Goal: Task Accomplishment & Management: Complete application form

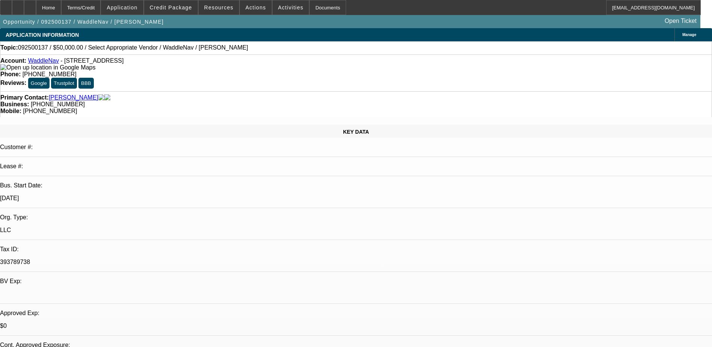
select select "0"
select select "2"
select select "0.1"
select select "4"
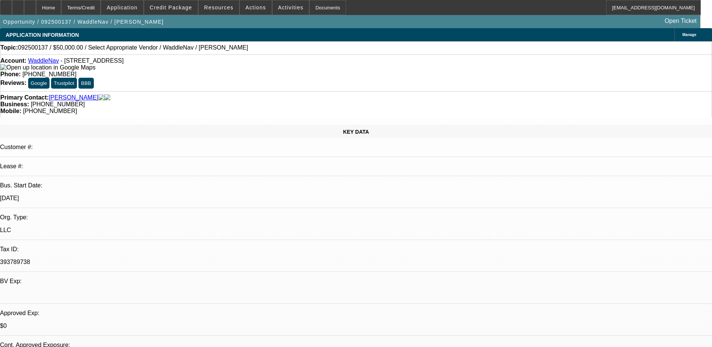
click at [47, 64] on link "WaddleNav" at bounding box center [43, 60] width 31 height 6
click at [18, 5] on icon at bounding box center [18, 5] width 0 height 0
click at [30, 5] on icon at bounding box center [30, 5] width 0 height 0
select select "0"
select select "2"
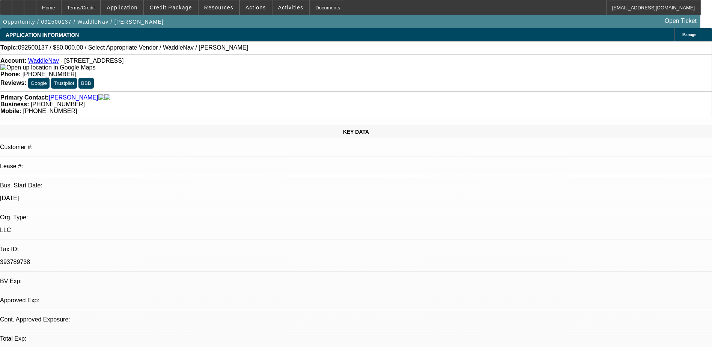
select select "0.1"
select select "1"
select select "2"
select select "4"
click at [36, 14] on div at bounding box center [30, 7] width 12 height 15
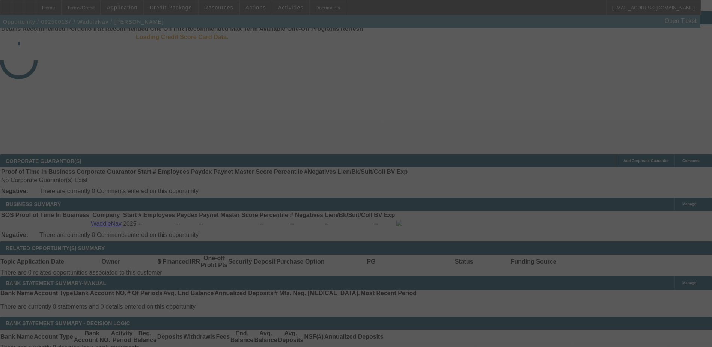
scroll to position [17, 0]
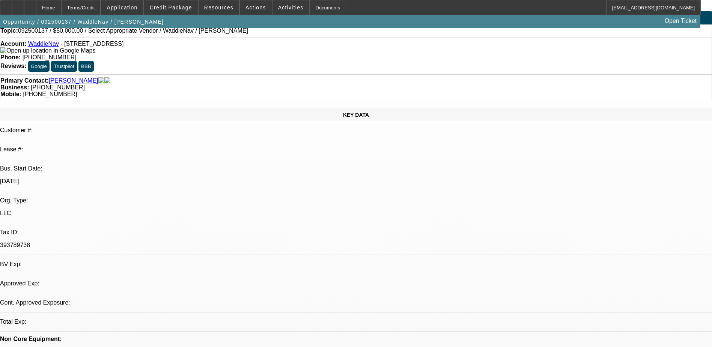
select select "0"
select select "2"
select select "0.1"
select select "4"
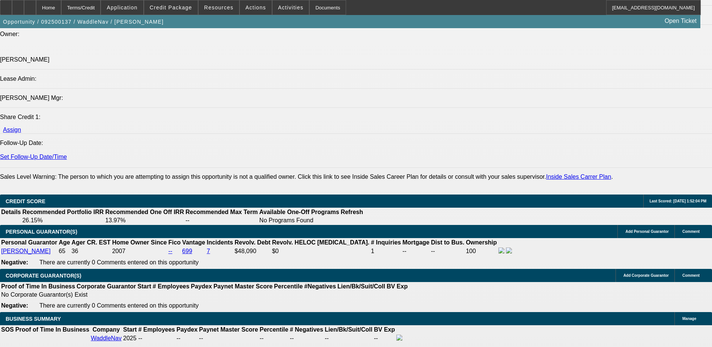
scroll to position [918, 0]
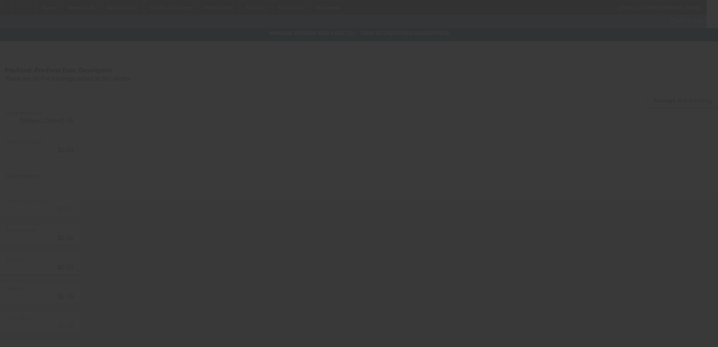
type input "$50,000.00"
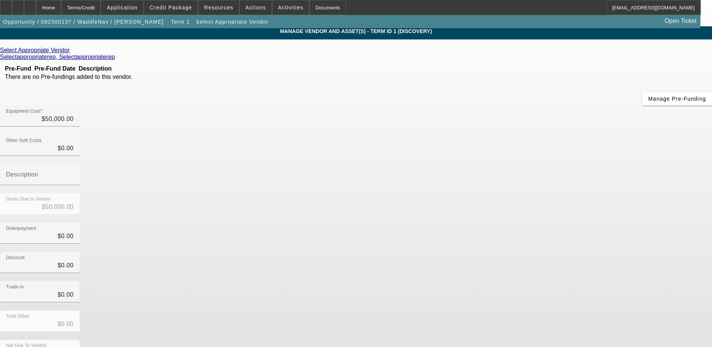
scroll to position [2, 0]
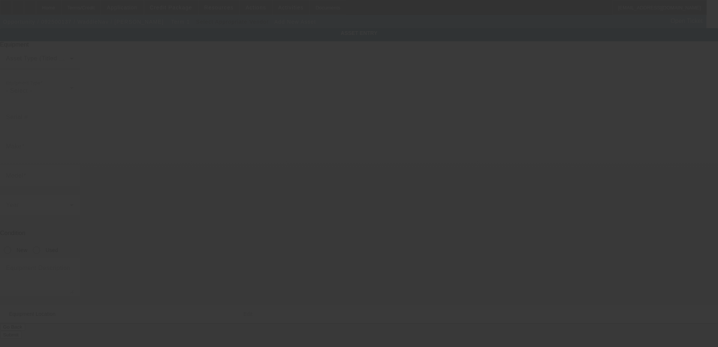
type input "3313 Roxbury Drive"
type input "Wake Forest"
type input "27587"
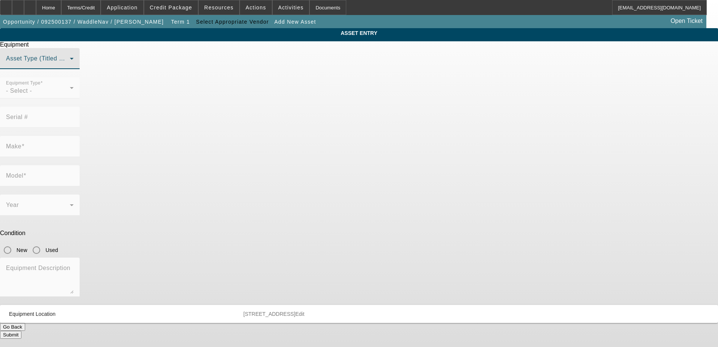
click at [70, 66] on span at bounding box center [38, 61] width 64 height 9
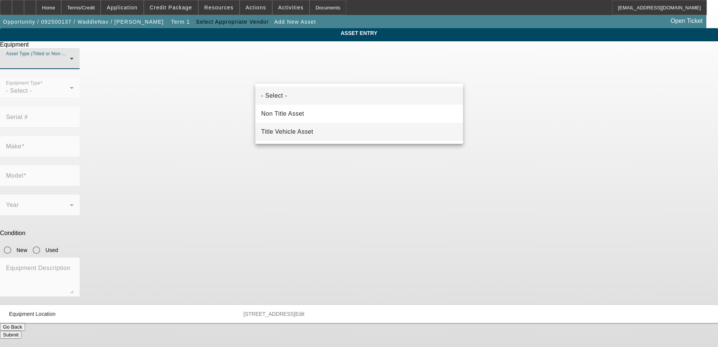
click at [305, 130] on span "Title Vehicle Asset" at bounding box center [287, 131] width 52 height 9
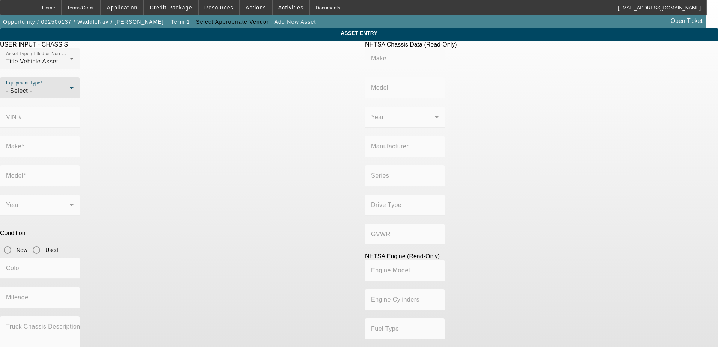
click at [76, 92] on icon at bounding box center [71, 87] width 9 height 9
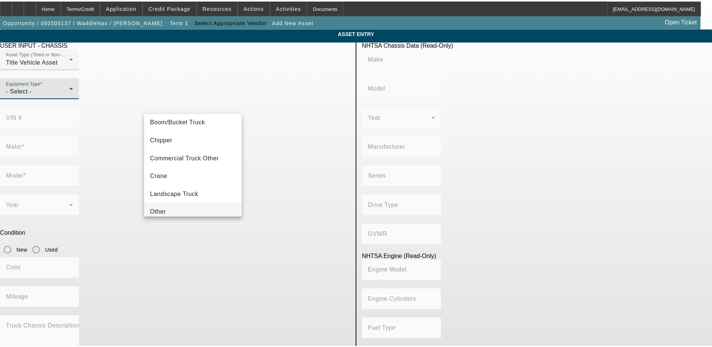
scroll to position [8, 0]
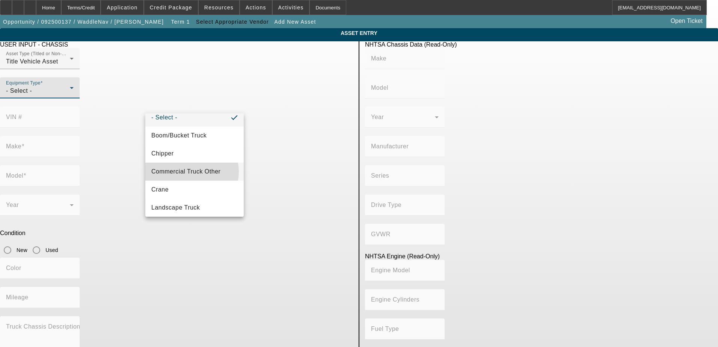
click at [192, 172] on span "Commercial Truck Other" at bounding box center [185, 171] width 69 height 9
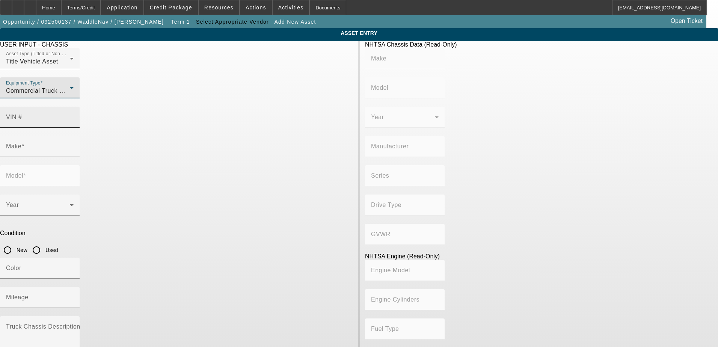
click at [22, 114] on mat-label "VIN #" at bounding box center [14, 117] width 16 height 6
click at [74, 116] on input "VIN #" at bounding box center [40, 120] width 68 height 9
paste input "1FTEW1EG3JFC08100"
type input "1FTEW1EG3JFC08100"
type input "FORD"
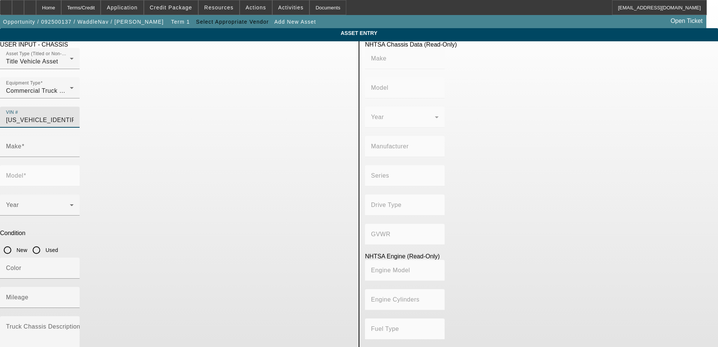
type input "F-150"
type input "FORD MOTOR COMPANY"
type input "4WD/4-Wheel Drive/4x4"
type input "Class 2E: 6,001 - 7,000 lb (2,722 - 3,175 kg)"
type input "3.5L GTDI"
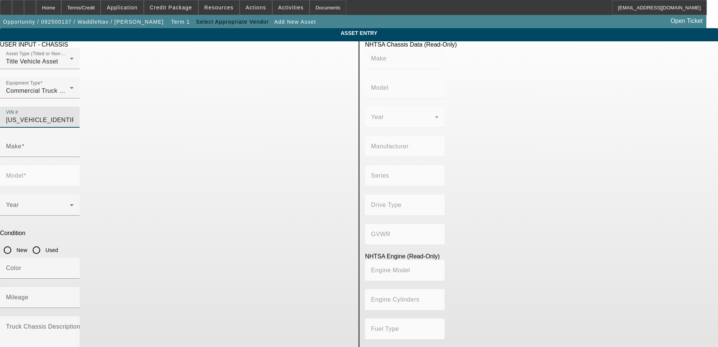
type input "6"
type input "Gasoline"
type input "213.58310433156"
type input "3.5"
type input "1FTEW1EG3JFC08100"
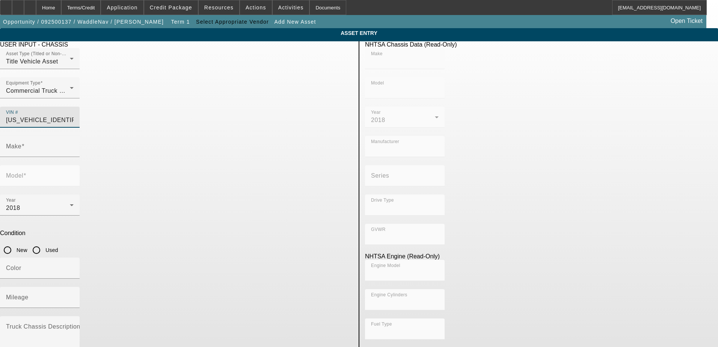
type input "FORD"
type input "F-150"
click at [44, 243] on input "Used" at bounding box center [36, 250] width 15 height 15
radio input "true"
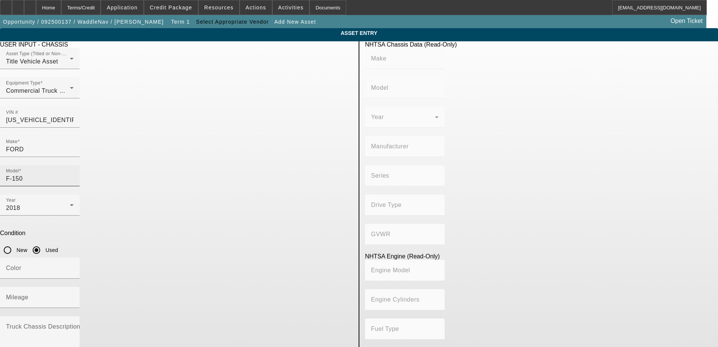
type input "FORD"
type input "F-150"
type input "FORD MOTOR COMPANY"
type input "4WD/4-Wheel Drive/4x4"
type input "Class 2E: 6,001 - 7,000 lb (2,722 - 3,175 kg)"
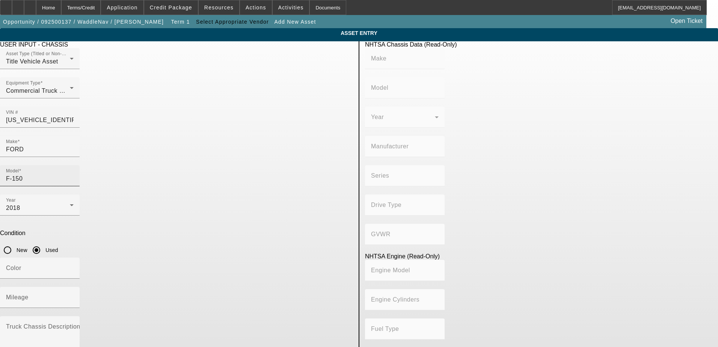
type input "3.5L GTDI"
type input "6"
type input "Gasoline"
type input "213.58310433156"
type input "3.5"
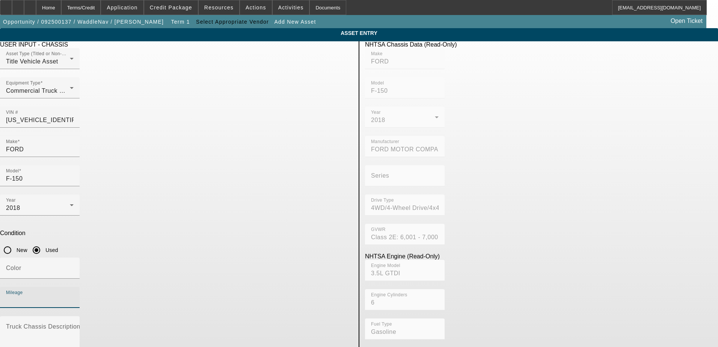
click at [74, 296] on input "Mileage" at bounding box center [40, 300] width 68 height 9
type input "57589"
click at [347, 230] on div "Condition New Used" at bounding box center [176, 244] width 353 height 28
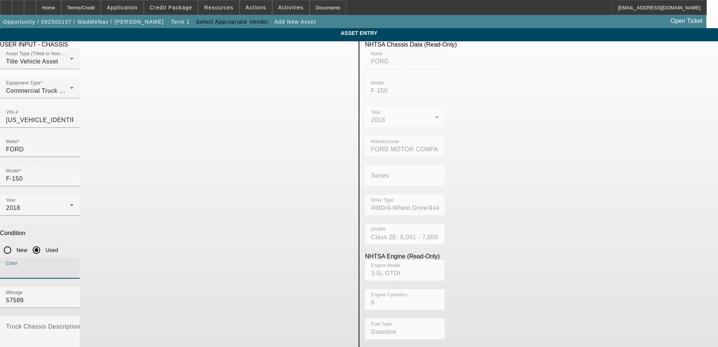
click at [74, 267] on input "Color" at bounding box center [40, 271] width 68 height 9
type input "White"
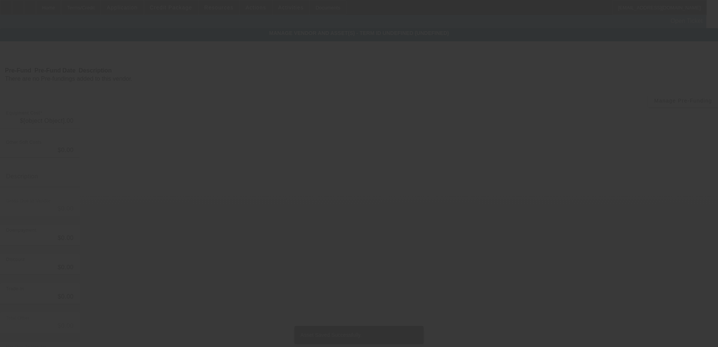
type input "$50,000.00"
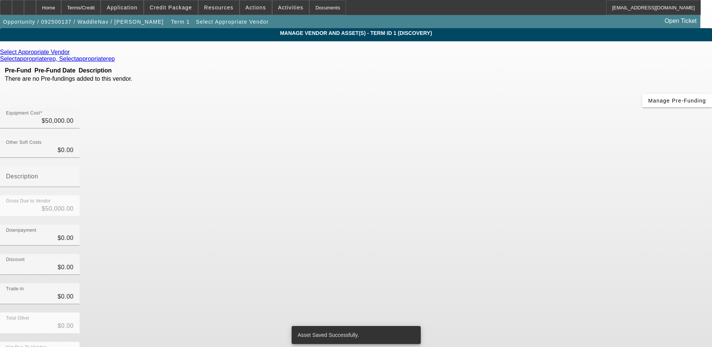
scroll to position [5, 0]
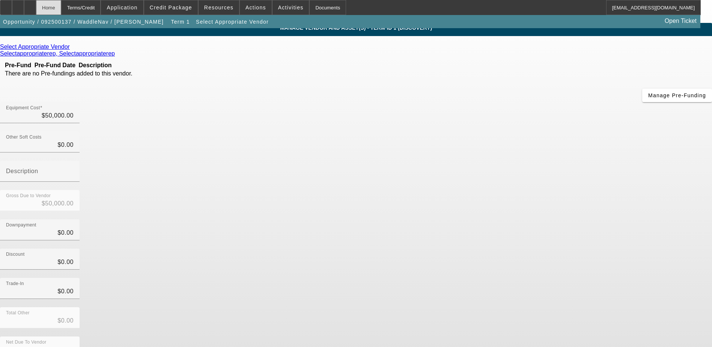
click at [61, 6] on div "Home" at bounding box center [48, 7] width 25 height 15
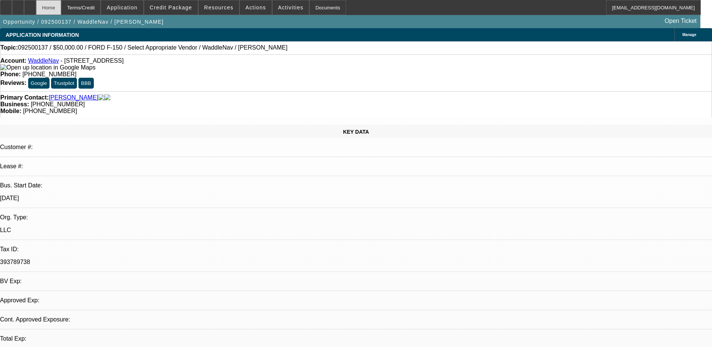
select select "0"
select select "2"
select select "0.1"
select select "4"
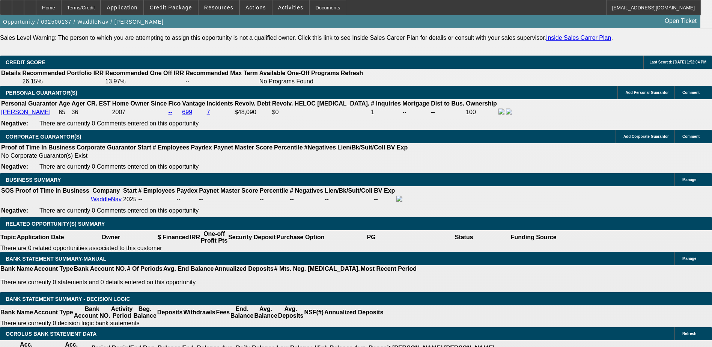
scroll to position [1089, 0]
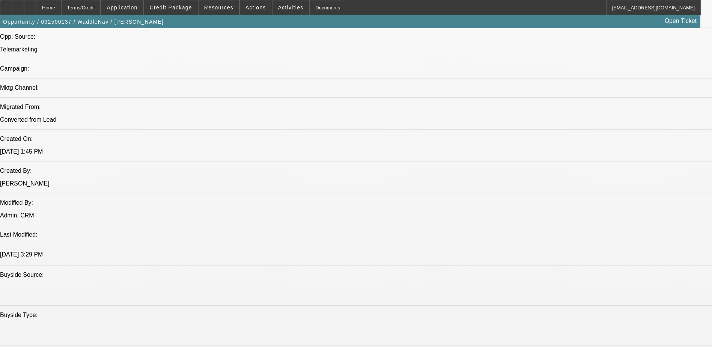
scroll to position [451, 0]
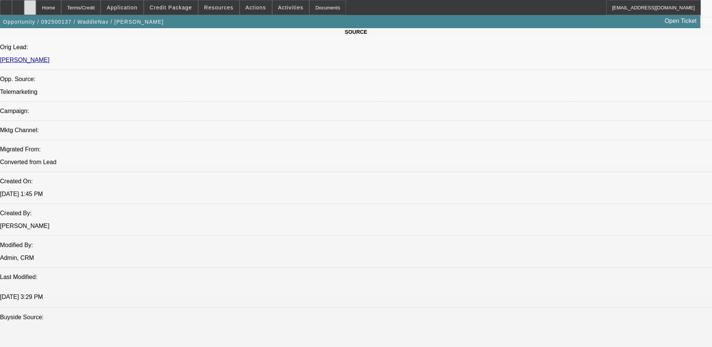
click at [36, 6] on div at bounding box center [30, 7] width 12 height 15
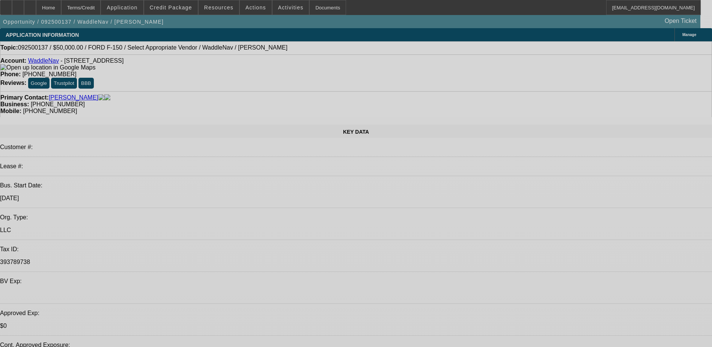
select select "0"
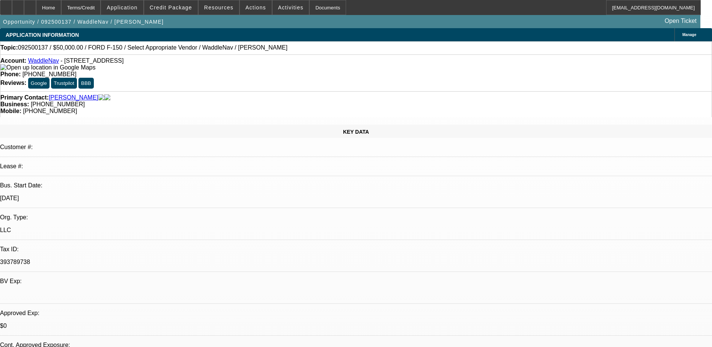
select select "2"
select select "0.1"
select select "1"
select select "2"
select select "4"
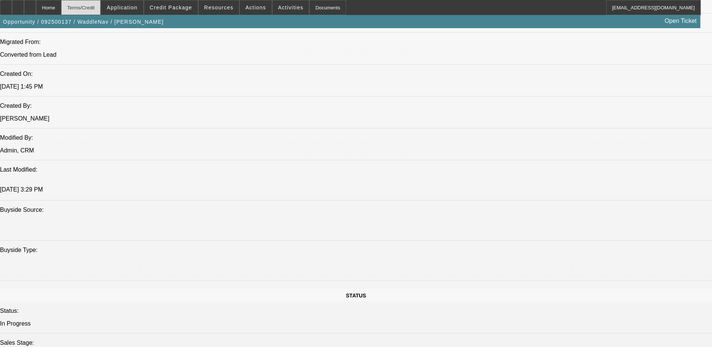
scroll to position [451, 0]
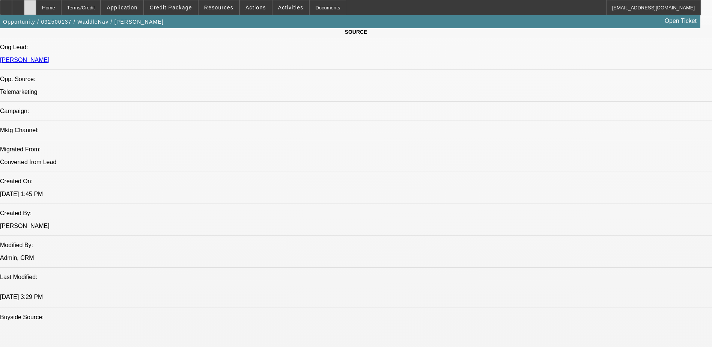
click at [30, 5] on icon at bounding box center [30, 5] width 0 height 0
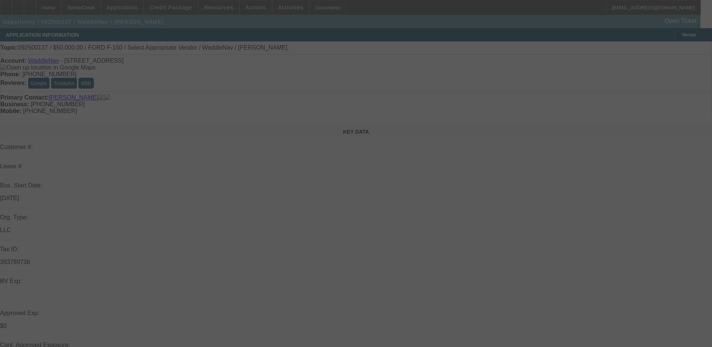
select select "0"
select select "2"
select select "0.1"
select select "4"
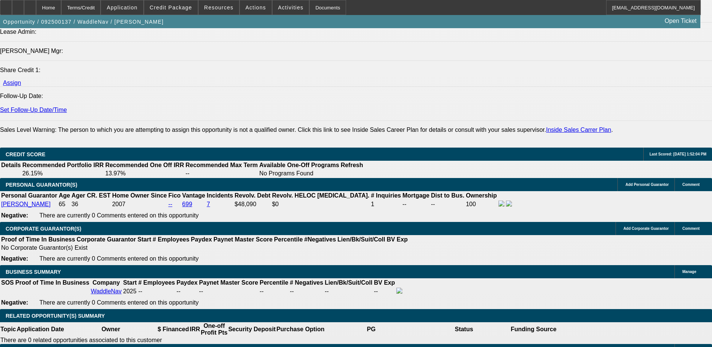
scroll to position [1014, 0]
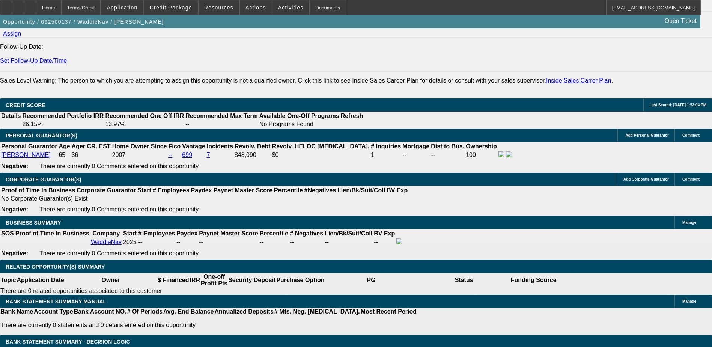
type input "48"
type input "2"
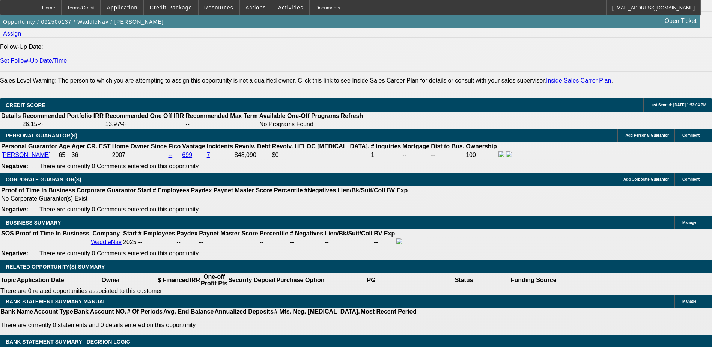
type input "$2,169.52"
type input "$1,084.76"
type input "28"
type input "$3,485.22"
type input "$1,742.61"
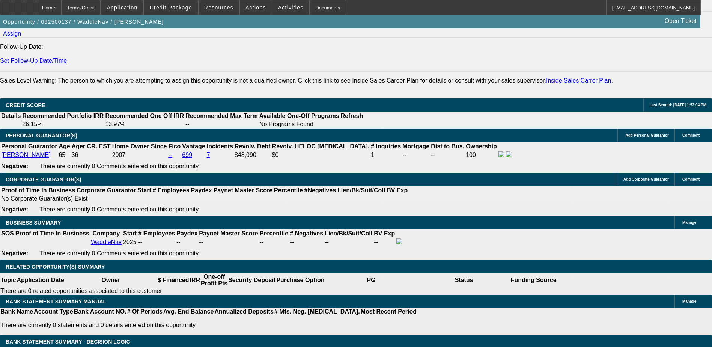
type input "28"
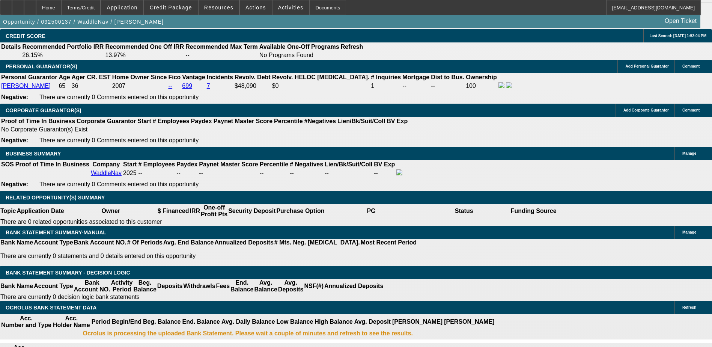
scroll to position [1089, 0]
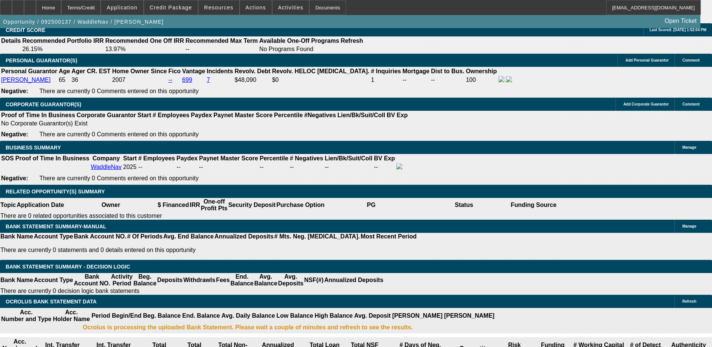
select select "0"
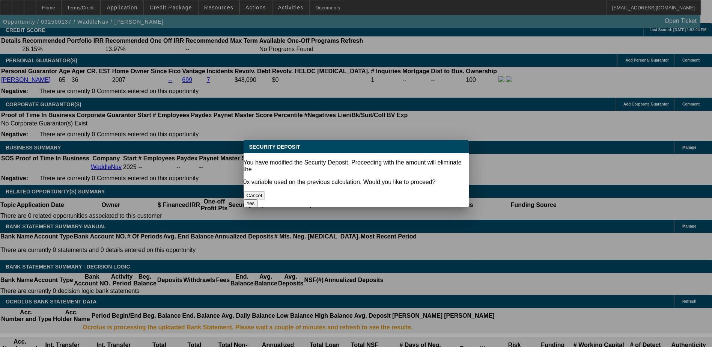
click at [258, 199] on button "Yes" at bounding box center [251, 203] width 14 height 8
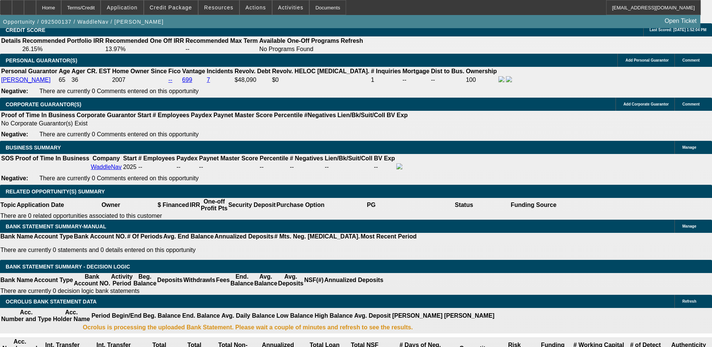
type input "$0.00"
select select "1"
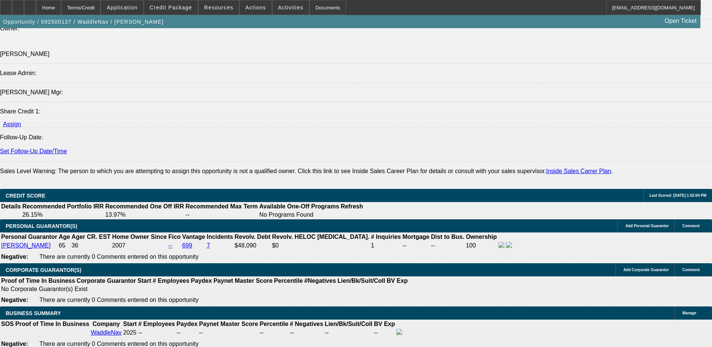
scroll to position [901, 0]
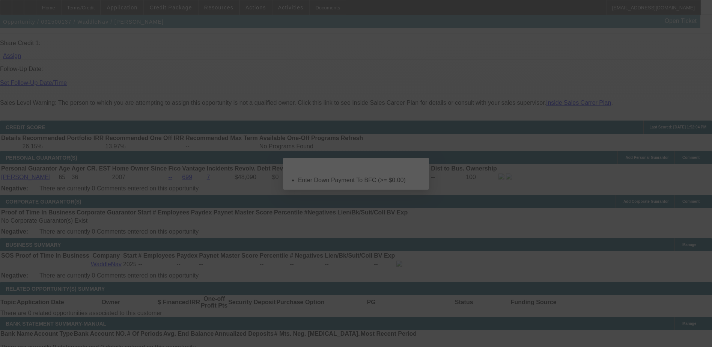
scroll to position [0, 0]
select select "0"
select select "0.1"
select select "4"
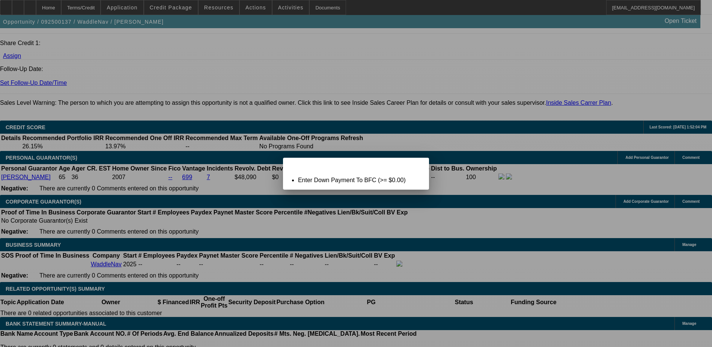
click at [413, 166] on div "Close" at bounding box center [421, 162] width 17 height 9
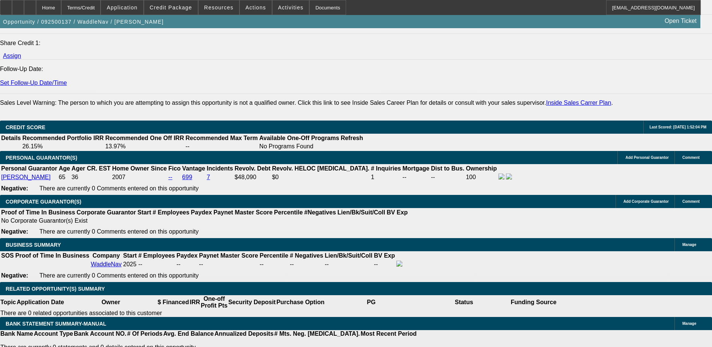
type input "$0.00"
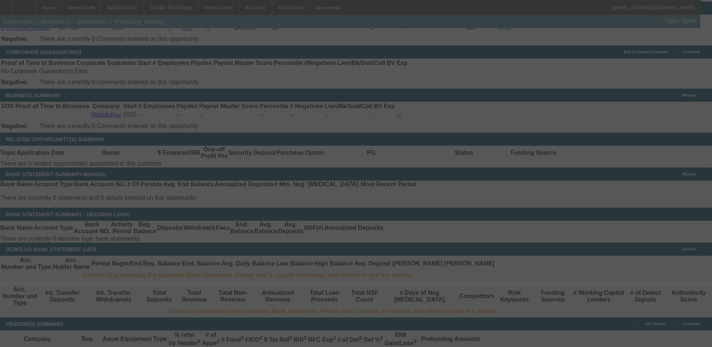
scroll to position [1142, 0]
select select "0"
select select "0.1"
select select "4"
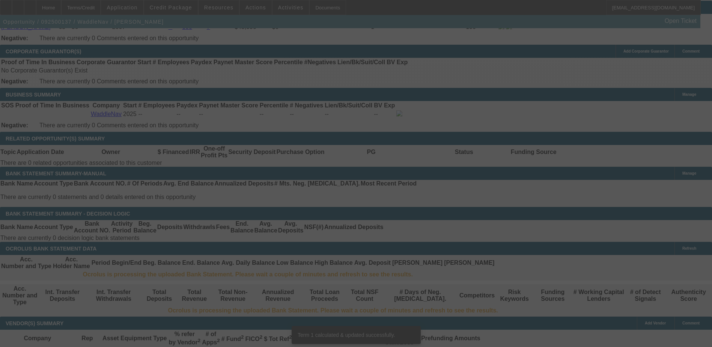
scroll to position [1138, 0]
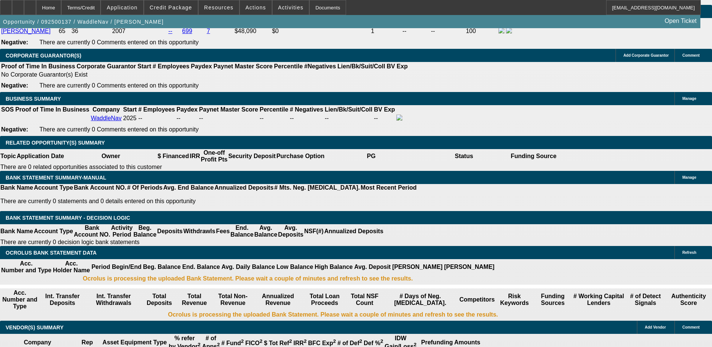
type input "UNKNOWN"
type input "2"
type input "$1,084.76"
type input "20"
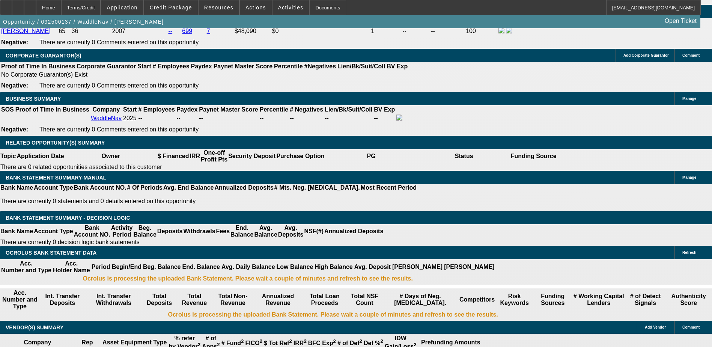
type input "$1,521.52"
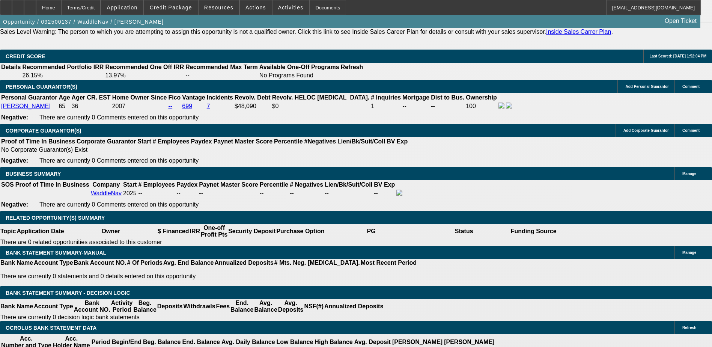
type input "20"
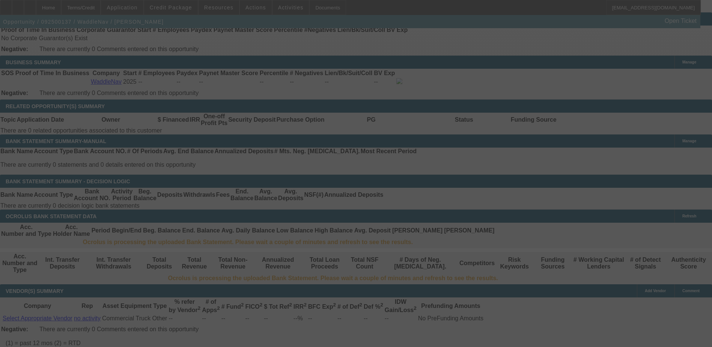
scroll to position [1175, 0]
select select "0"
select select "0.1"
select select "4"
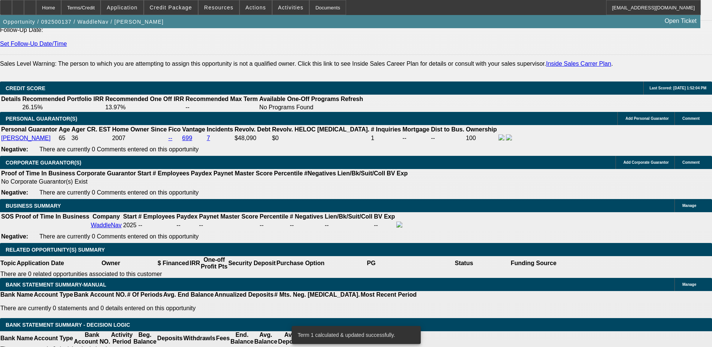
scroll to position [1025, 0]
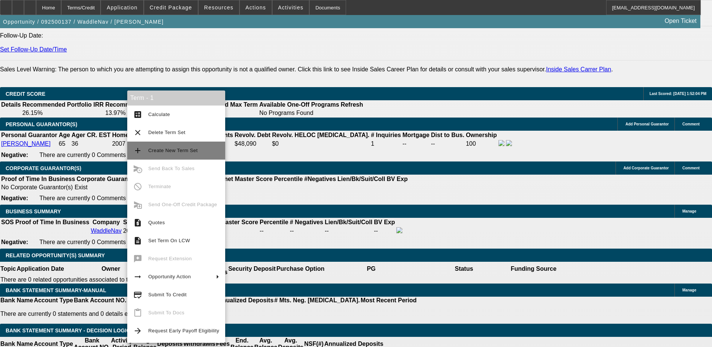
click at [170, 149] on span "Create New Term Set" at bounding box center [173, 151] width 50 height 6
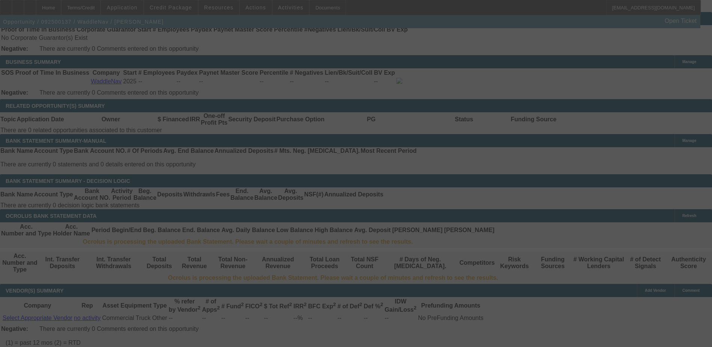
scroll to position [1175, 0]
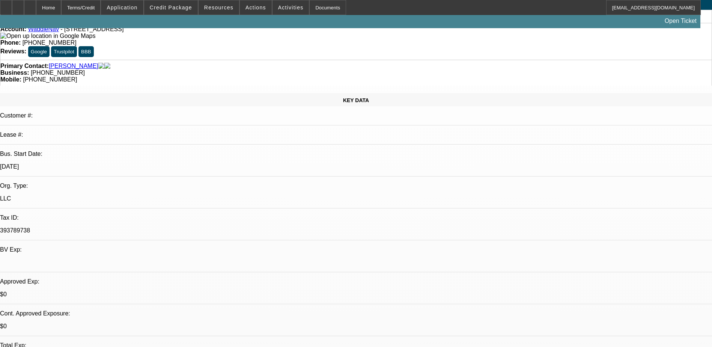
select select "0"
select select "0.1"
select select "0"
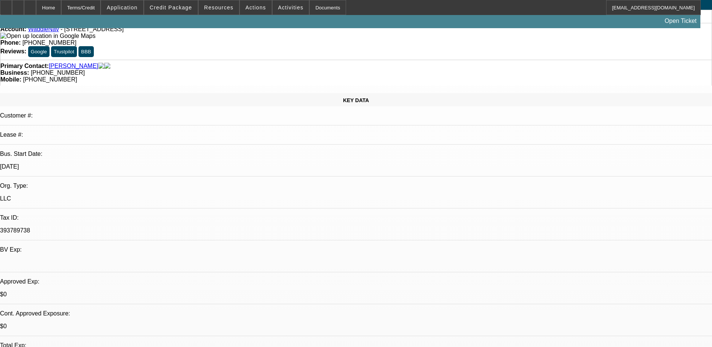
select select "0.1"
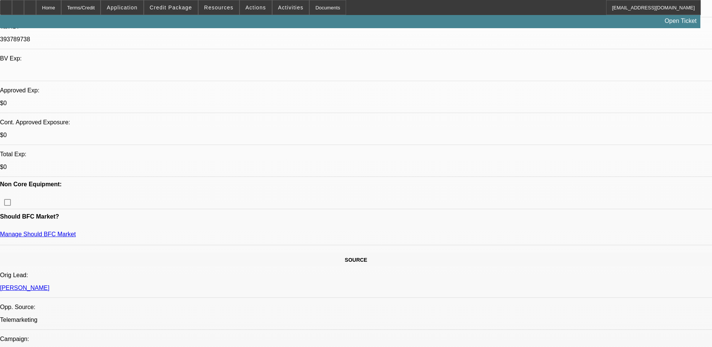
select select "1"
select select "4"
select select "1"
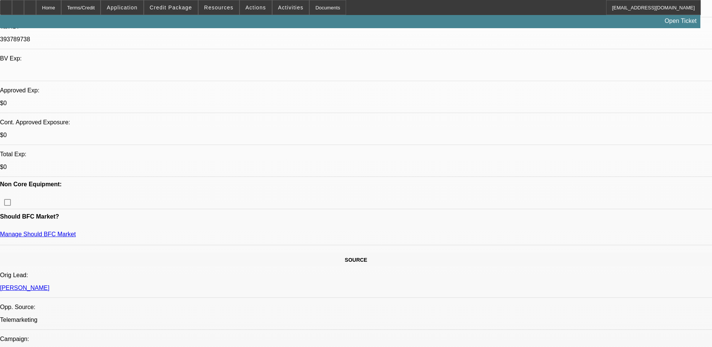
select select "4"
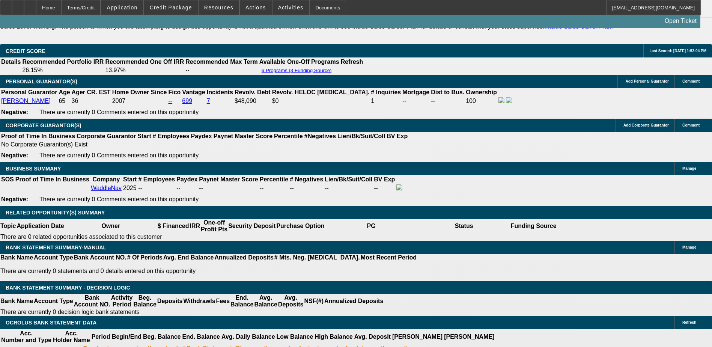
scroll to position [1051, 0]
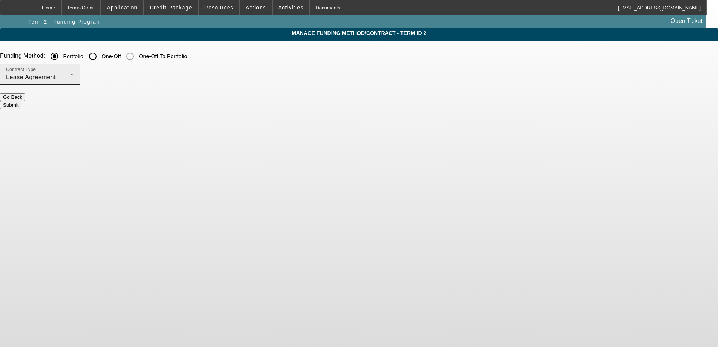
click at [74, 72] on div "Contract Type Lease Agreement" at bounding box center [40, 74] width 68 height 21
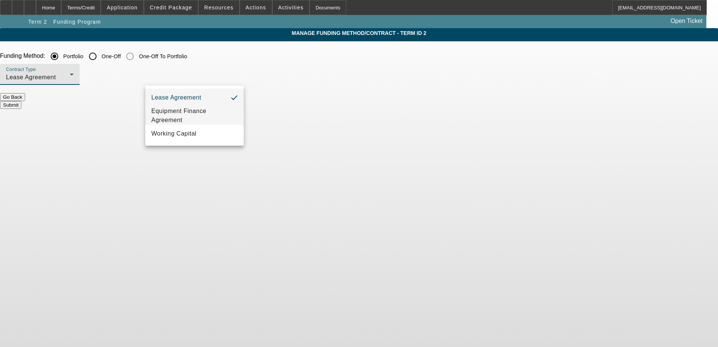
click at [185, 120] on span "Equipment Finance Agreement" at bounding box center [194, 116] width 86 height 18
click at [21, 101] on button "Submit" at bounding box center [10, 105] width 21 height 8
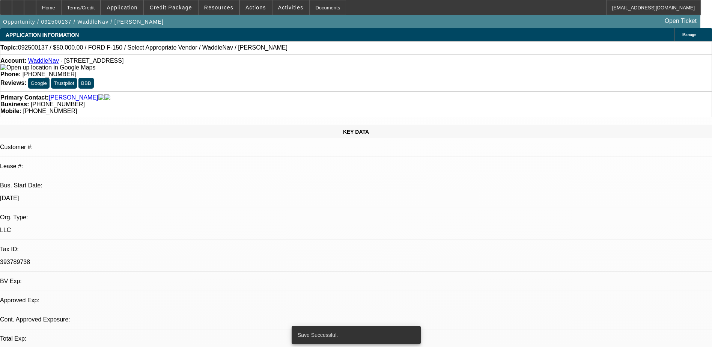
select select "0"
select select "6"
select select "0"
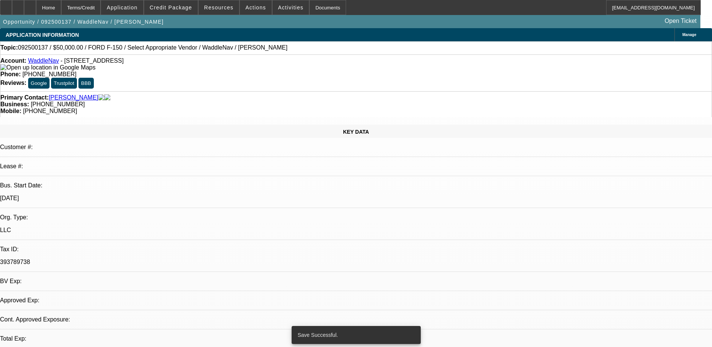
select select "0"
select select "0.1"
select select "4"
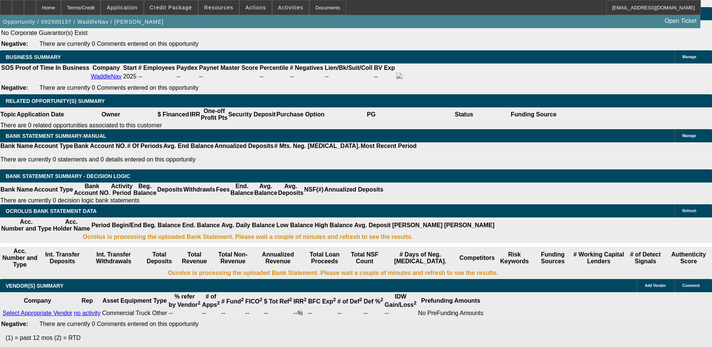
scroll to position [1164, 0]
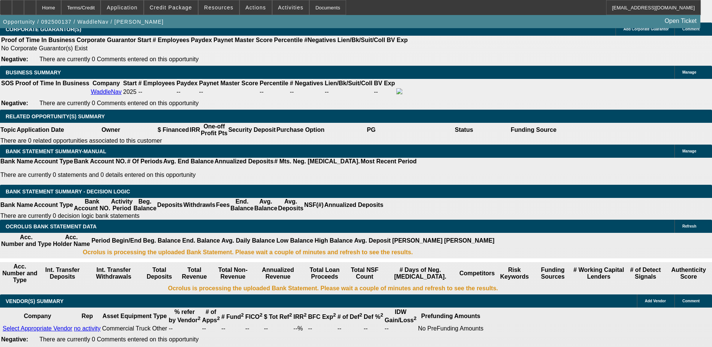
select select "2"
type input "UNKNOWN"
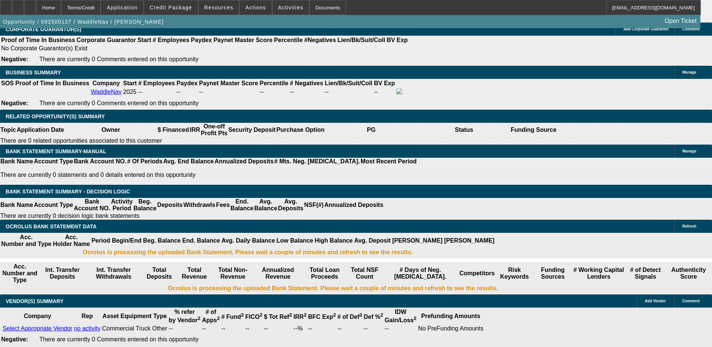
select select "0.2"
type input "$10,000.00"
type input "$1,217.21"
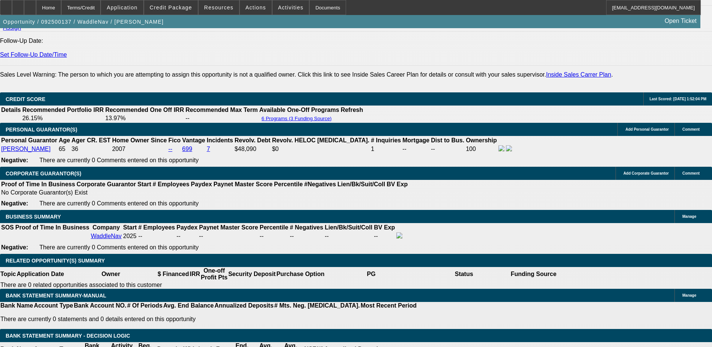
scroll to position [976, 0]
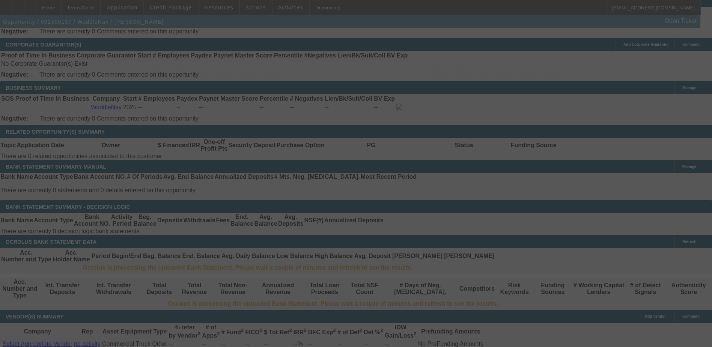
scroll to position [1164, 0]
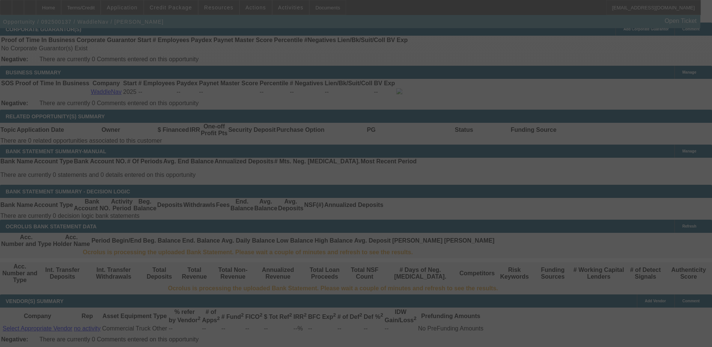
select select "0.2"
select select "0"
select select "2"
select select "0"
select select "6"
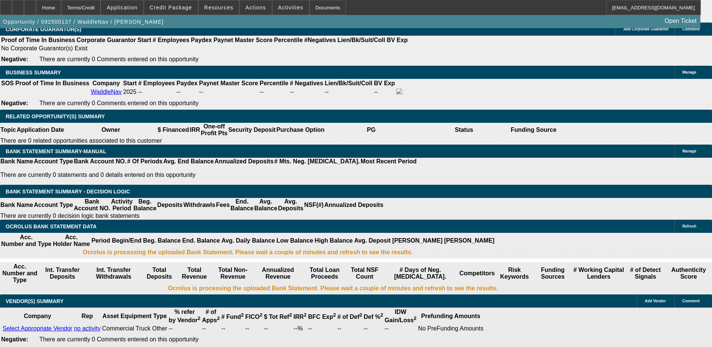
type input "UNKNOWN"
type input "2"
type input "$1,084.76"
type input "28"
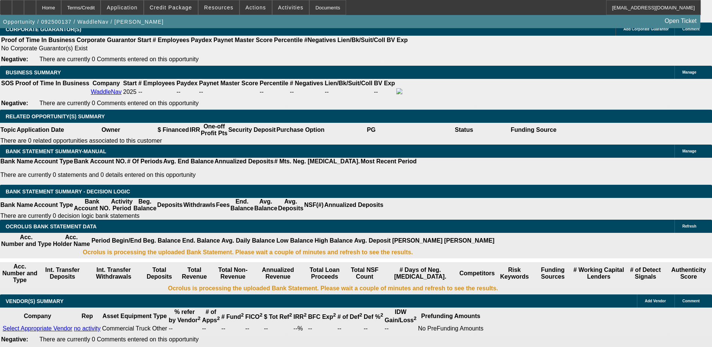
type input "$1,742.61"
type input "28"
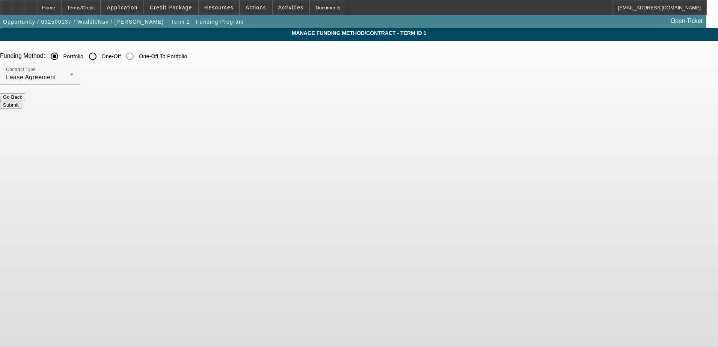
click at [100, 60] on input "One-Off" at bounding box center [92, 56] width 15 height 15
radio input "true"
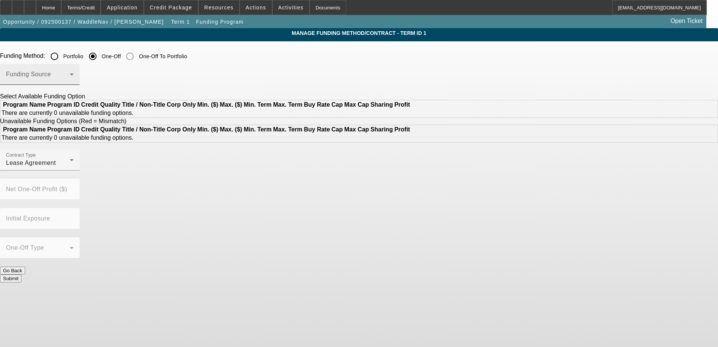
click at [70, 74] on span at bounding box center [38, 77] width 64 height 9
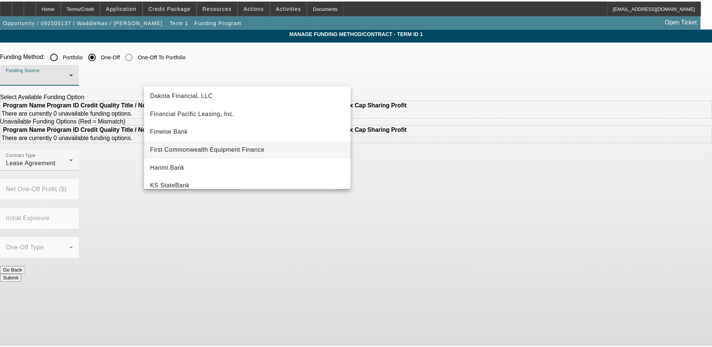
scroll to position [75, 0]
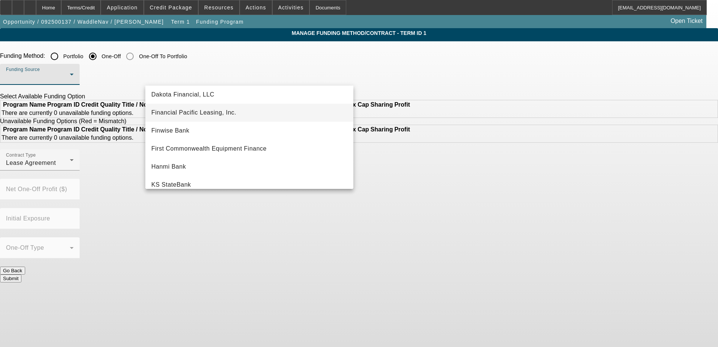
click at [219, 115] on span "Financial Pacific Leasing, Inc." at bounding box center [193, 112] width 85 height 9
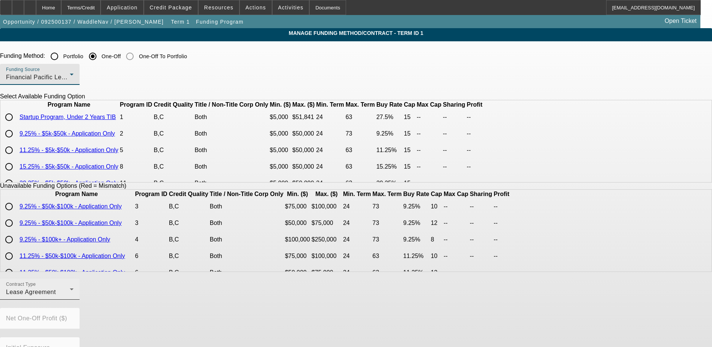
click at [70, 297] on div "Lease Agreement" at bounding box center [38, 292] width 64 height 9
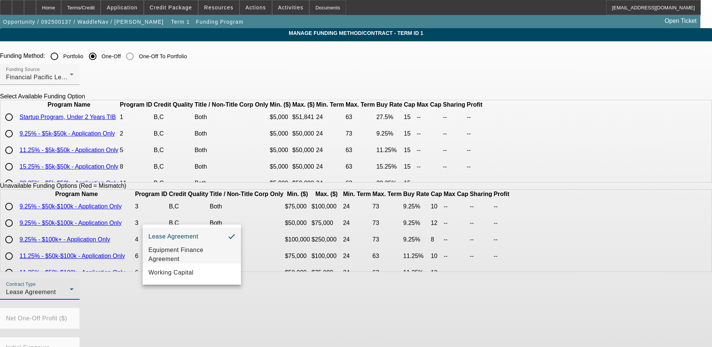
click at [182, 255] on span "Equipment Finance Agreement" at bounding box center [192, 255] width 86 height 18
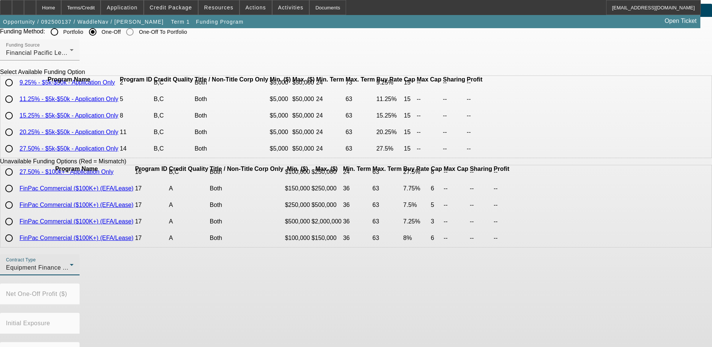
scroll to position [38, 0]
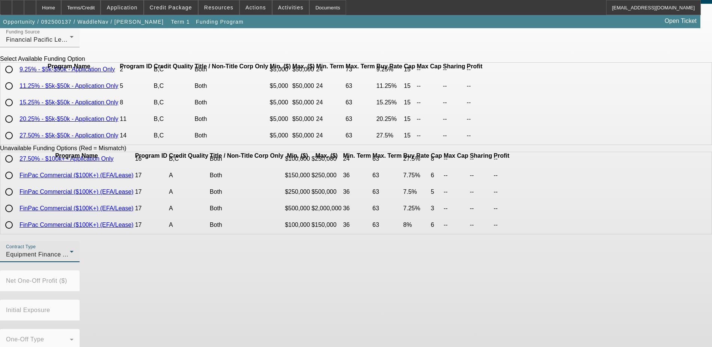
click at [17, 139] on input "radio" at bounding box center [9, 135] width 15 height 15
radio input "true"
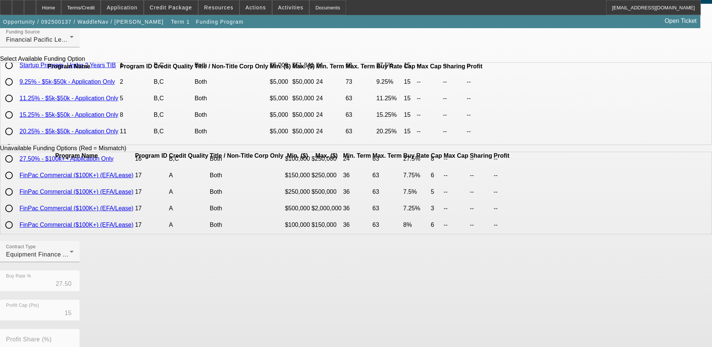
scroll to position [0, 0]
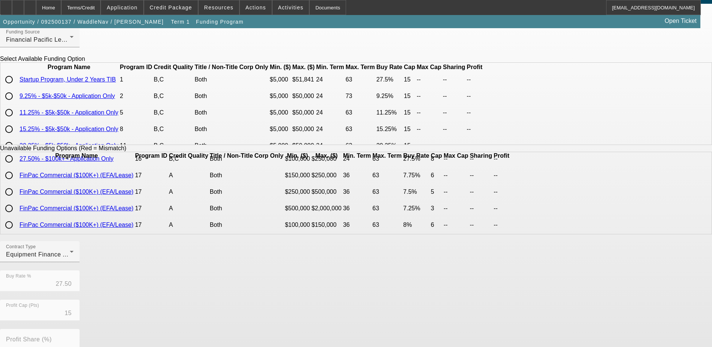
click at [17, 87] on input "radio" at bounding box center [9, 79] width 15 height 15
radio input "true"
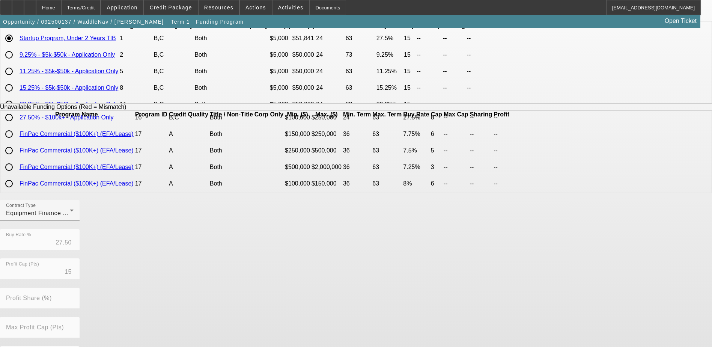
scroll to position [166, 0]
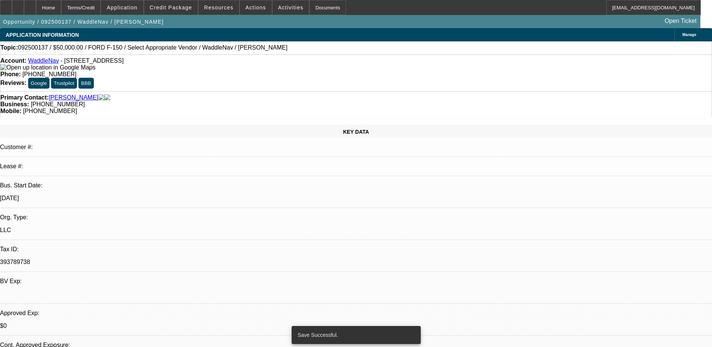
select select "0.2"
select select "0"
select select "2"
select select "0"
select select "6"
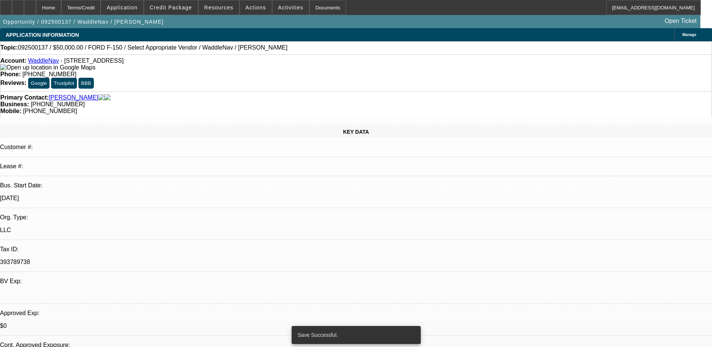
select select "0"
select select "6"
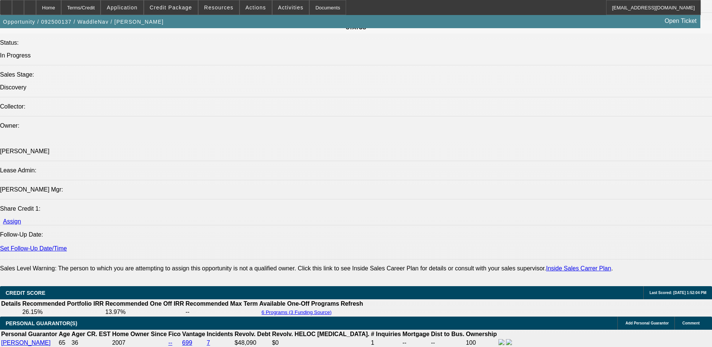
scroll to position [1127, 0]
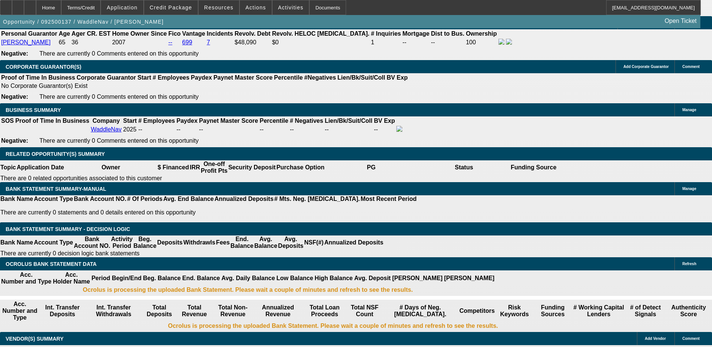
type input "2"
type input "UNKNOWN"
type input "$1,084.76"
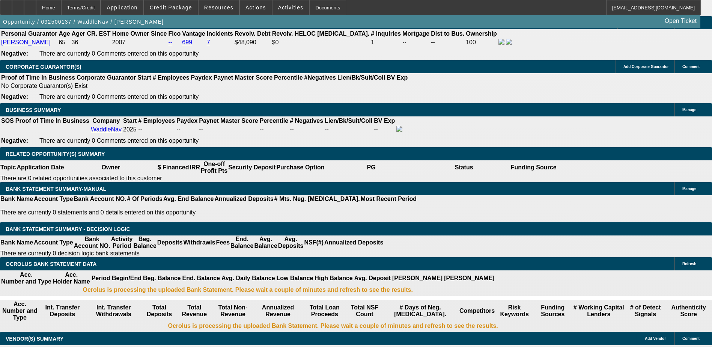
type input "23"
type input "$1,602.57"
type input "230"
type input "$9,585.45"
type input "20"
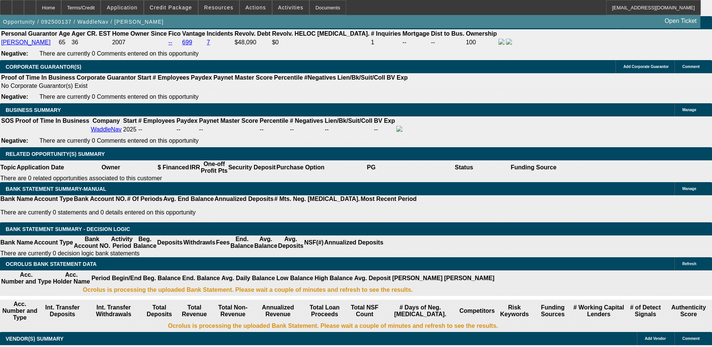
type input "$1,521.52"
type input "230"
type input "$9,585.45"
type input "30"
type input "$1,800.30"
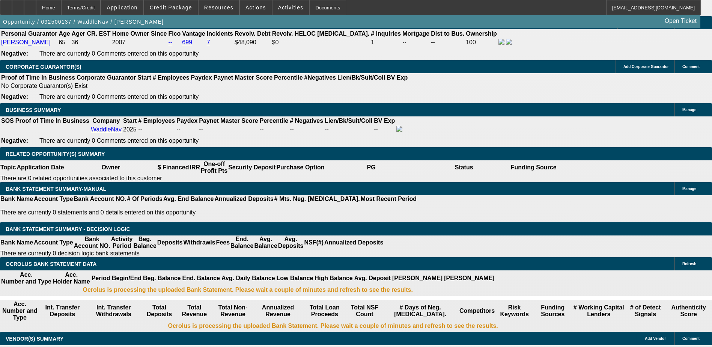
type input "30"
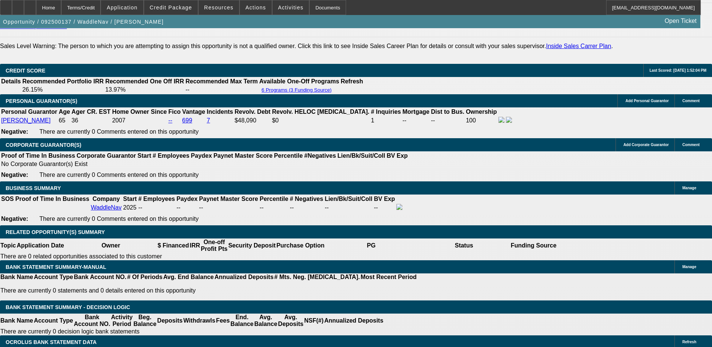
scroll to position [1014, 0]
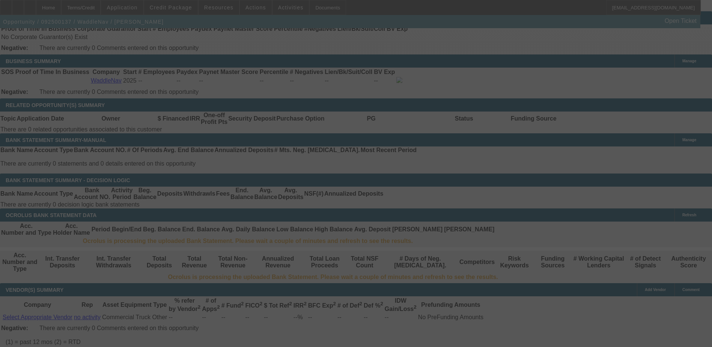
scroll to position [1239, 0]
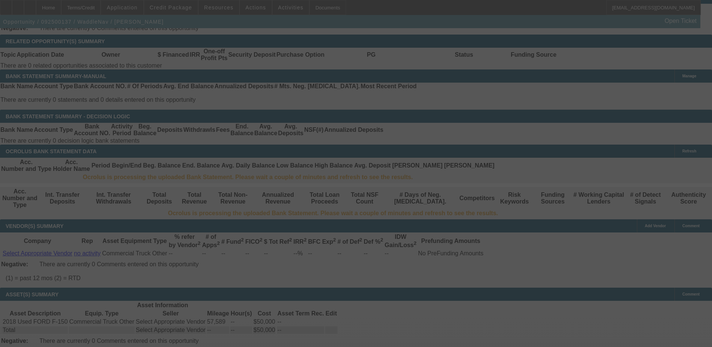
select select "0"
select select "6"
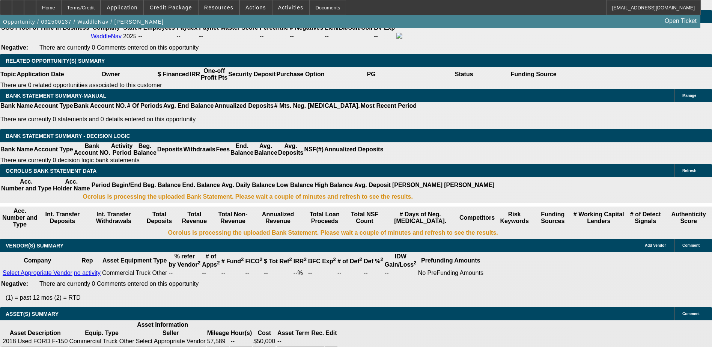
scroll to position [1202, 0]
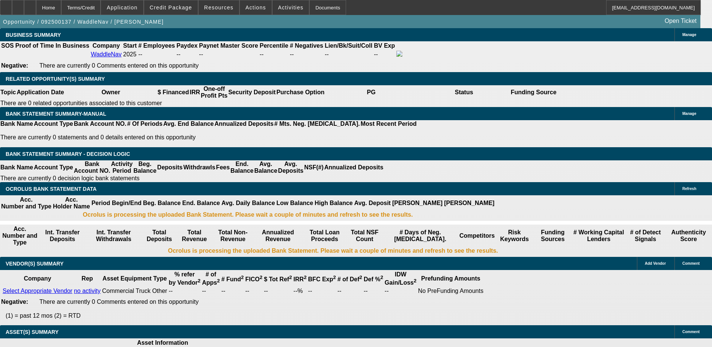
type input "UNKNOWN"
type input "3029"
type input "$12,583.60"
type input "2"
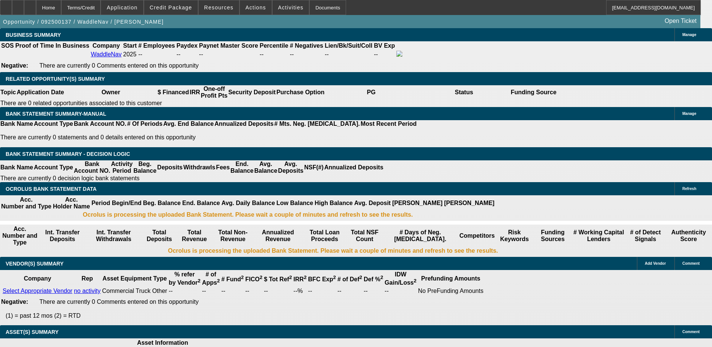
type input "$1,084.76"
type input "29"
type input "$1,771.34"
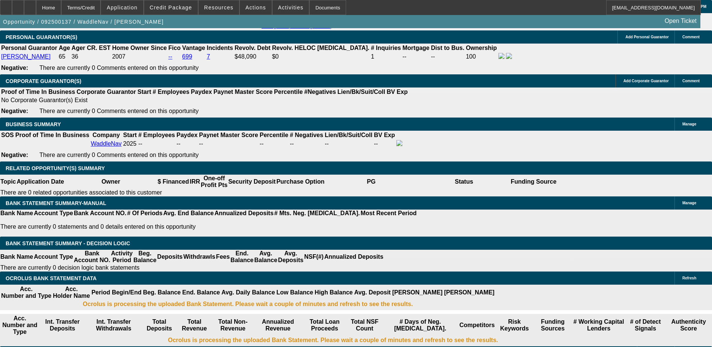
scroll to position [1051, 0]
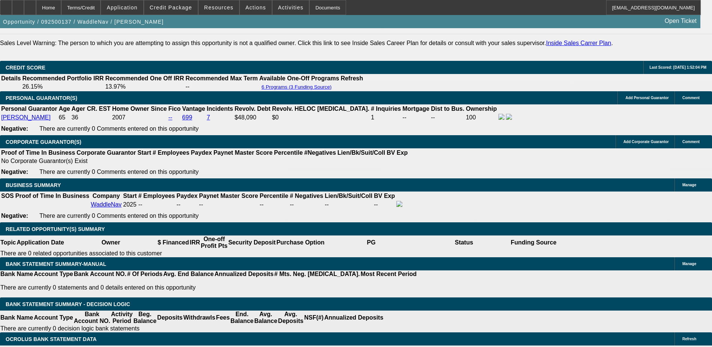
type input "29"
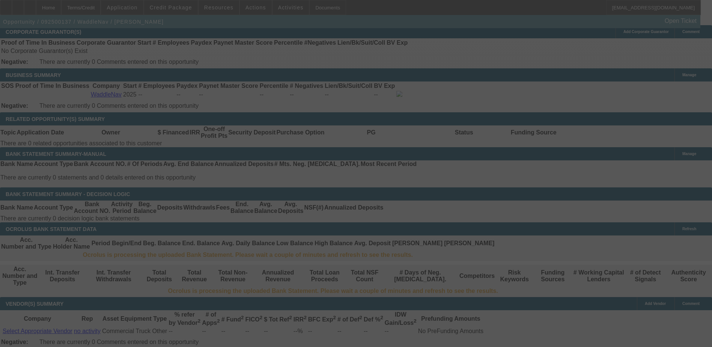
scroll to position [1164, 0]
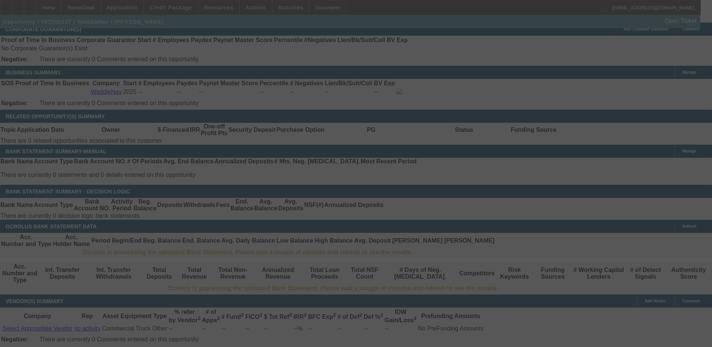
select select "0"
select select "6"
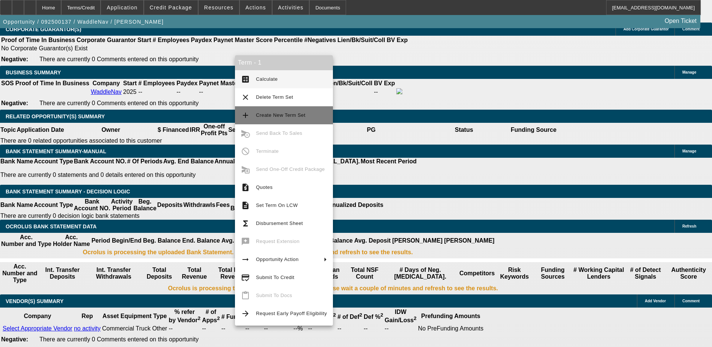
click at [265, 118] on span "Create New Term Set" at bounding box center [291, 115] width 71 height 9
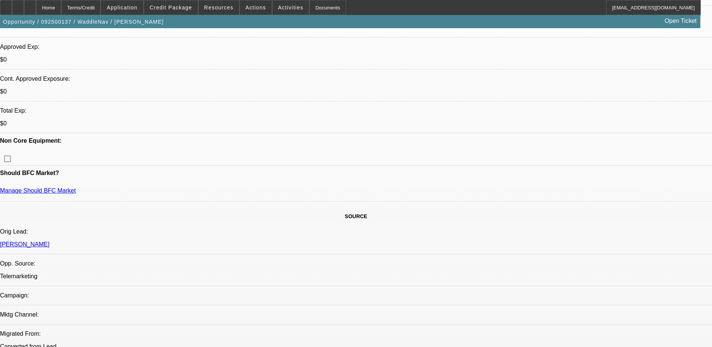
select select "0"
select select "0.2"
select select "0"
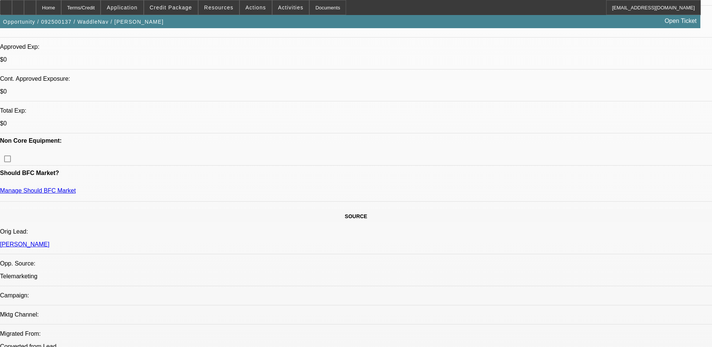
select select "0"
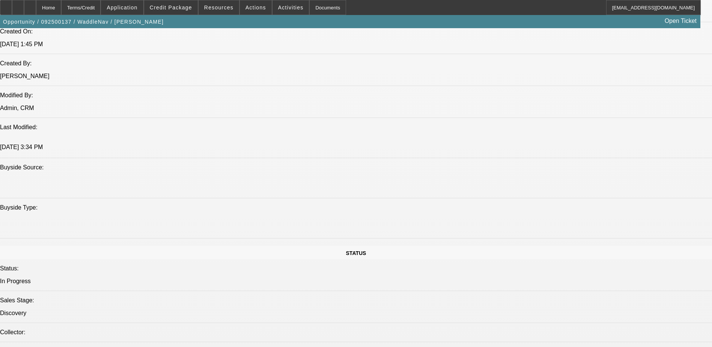
select select "1"
select select "6"
select select "1"
select select "2"
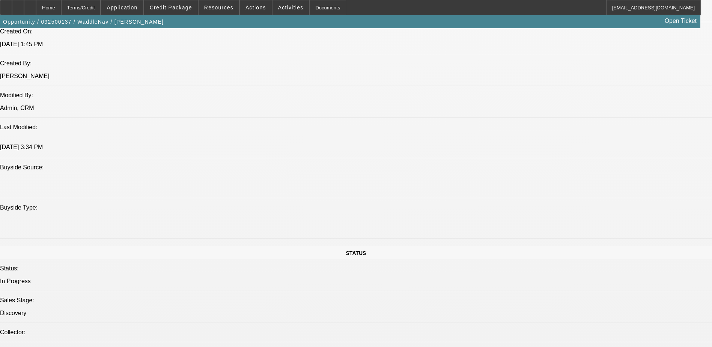
select select "6"
select select "1"
select select "6"
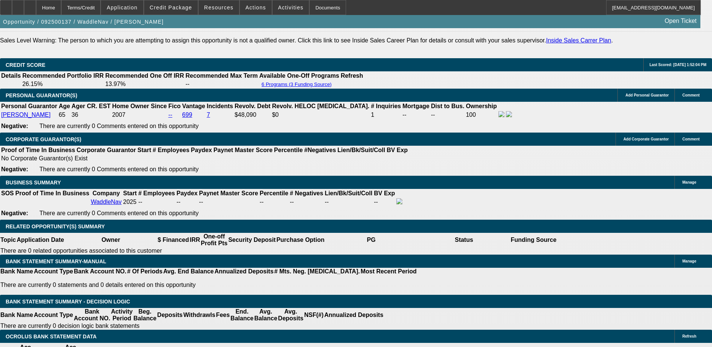
scroll to position [1051, 0]
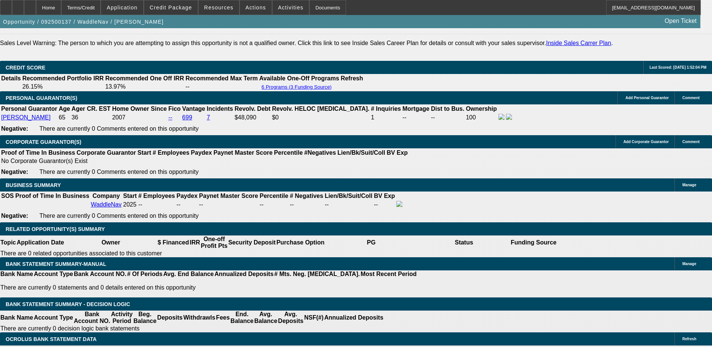
select select "0.2"
type input "$10,000.00"
type input "UNKNOWN"
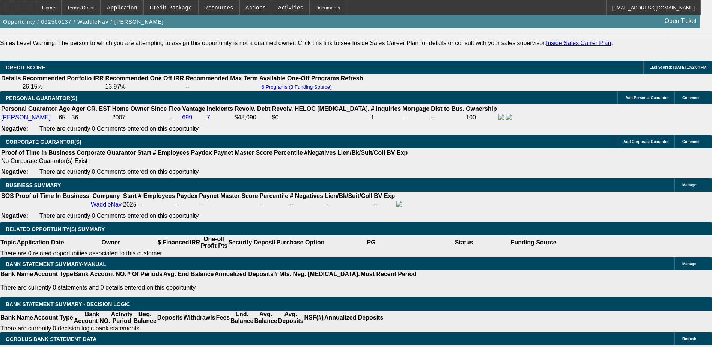
type input "$1,417.07"
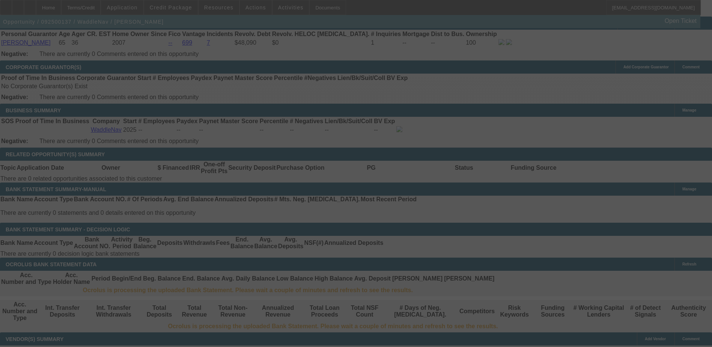
scroll to position [1127, 0]
select select "0.2"
select select "0"
select select "6"
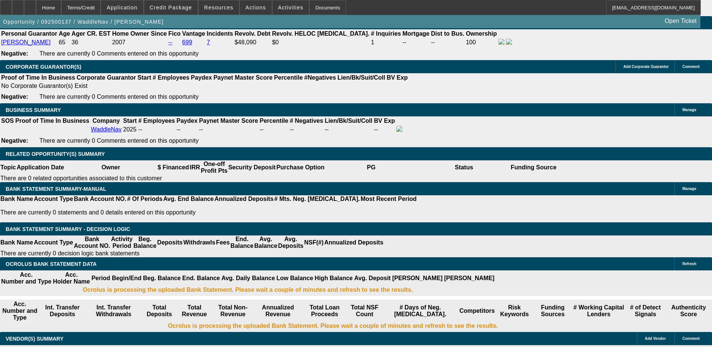
select select "0"
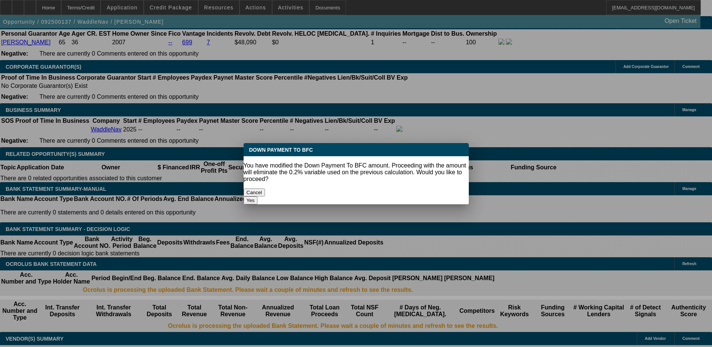
scroll to position [0, 0]
click at [258, 196] on button "Yes" at bounding box center [251, 200] width 14 height 8
type input "$0.00"
type input "UNKNOWN"
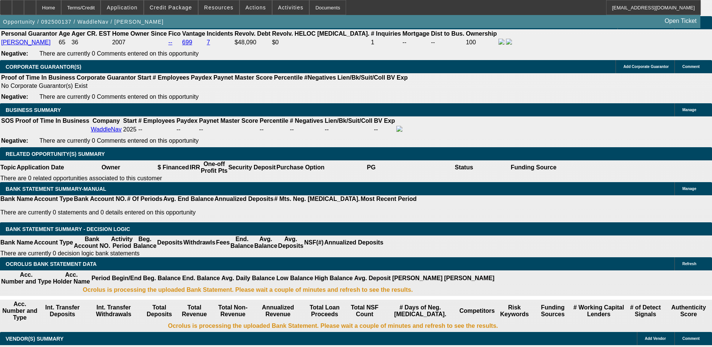
type input "$1,771.34"
type input "$6,000.00"
type input "$1,558.78"
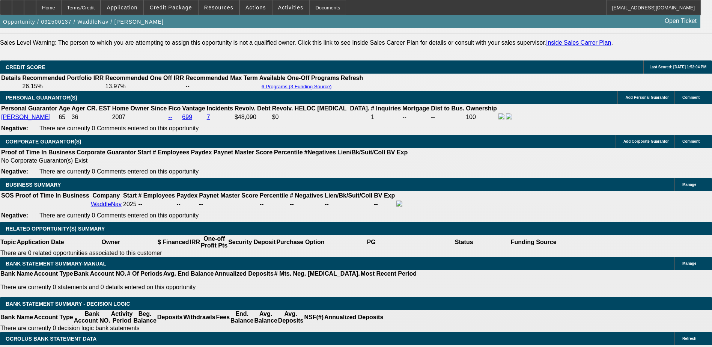
scroll to position [1051, 0]
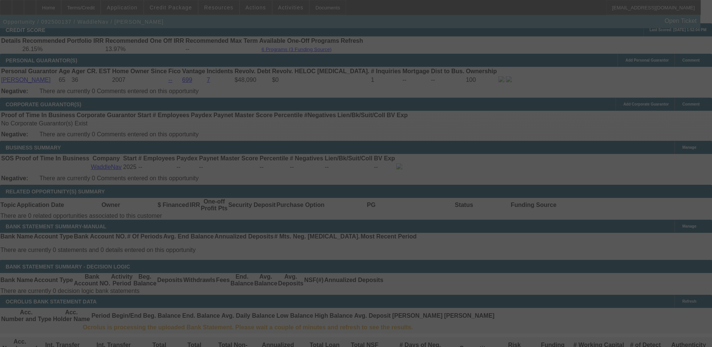
scroll to position [1127, 0]
select select "0"
select select "6"
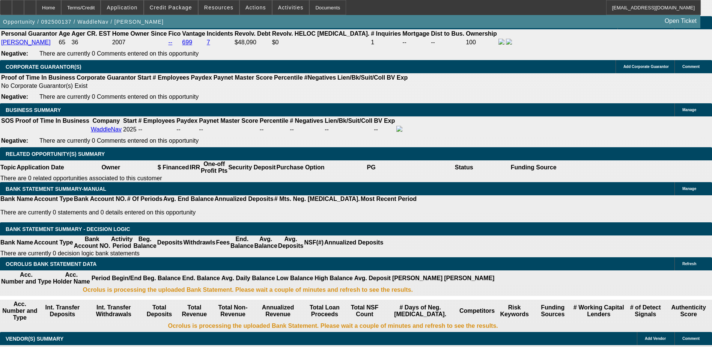
type input "$7,000.00"
type input "UNKNOWN"
type input "$1,523.35"
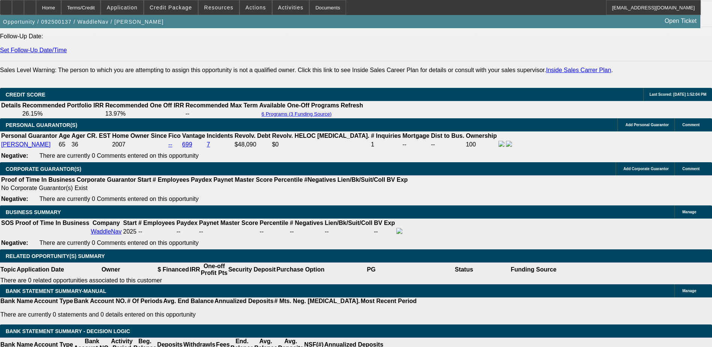
scroll to position [1014, 0]
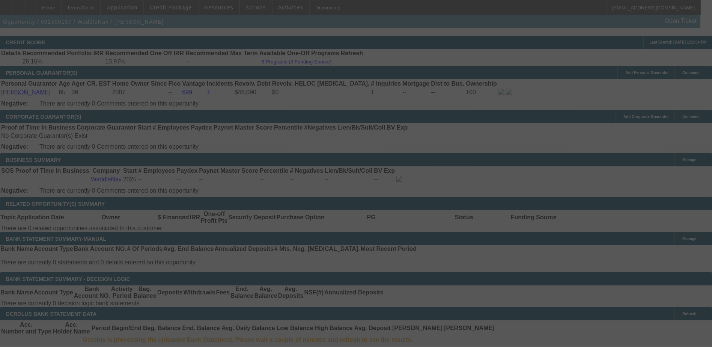
scroll to position [1127, 0]
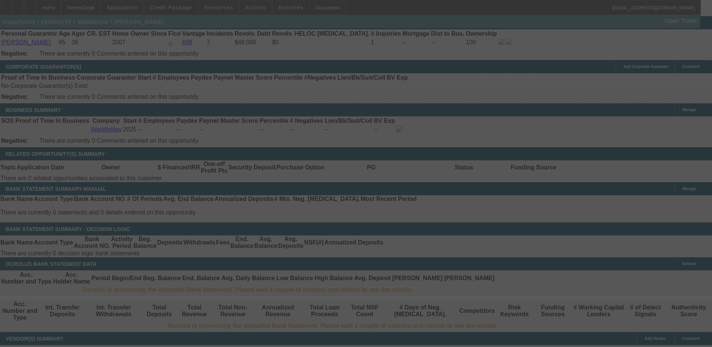
select select "0"
select select "6"
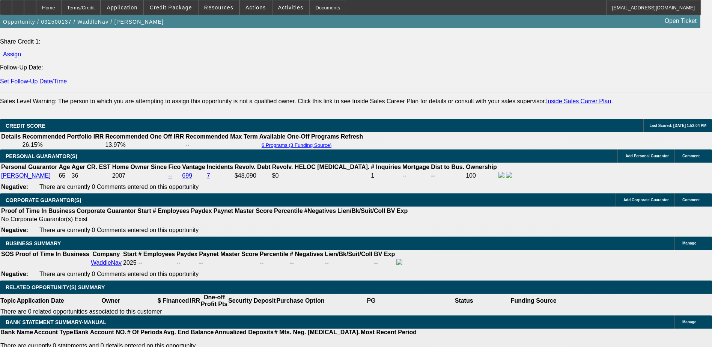
scroll to position [864, 0]
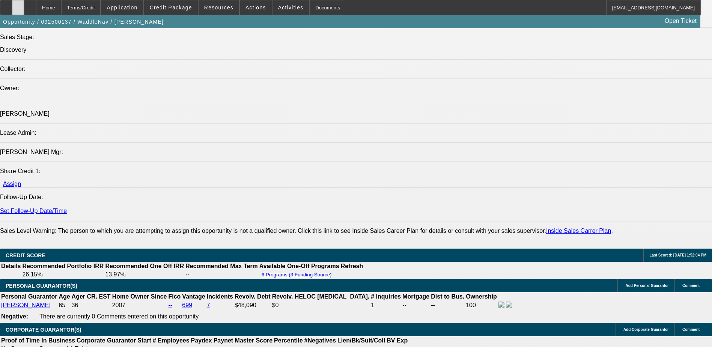
click at [24, 10] on div at bounding box center [18, 7] width 12 height 15
radio input "true"
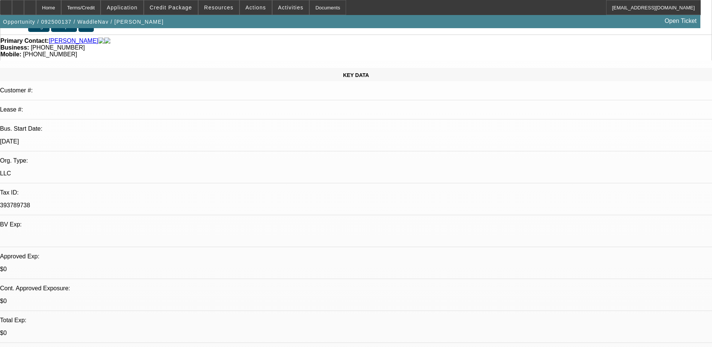
scroll to position [0, 0]
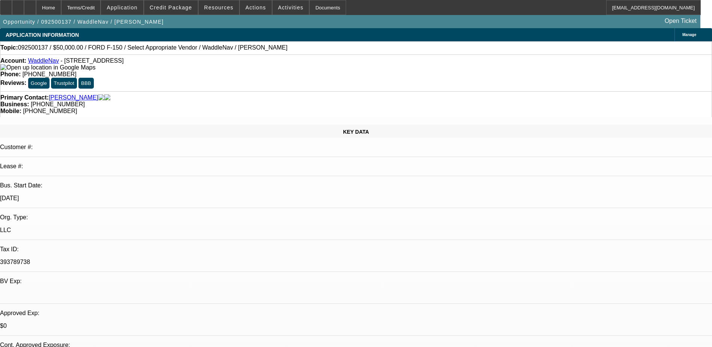
drag, startPoint x: 522, startPoint y: 155, endPoint x: 503, endPoint y: 152, distance: 18.9
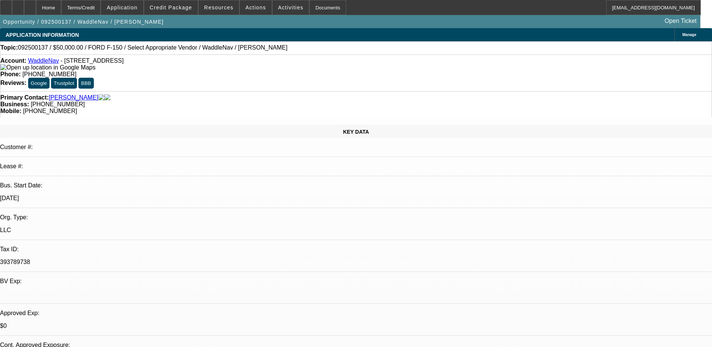
click at [179, 7] on span "Credit Package" at bounding box center [171, 8] width 42 height 6
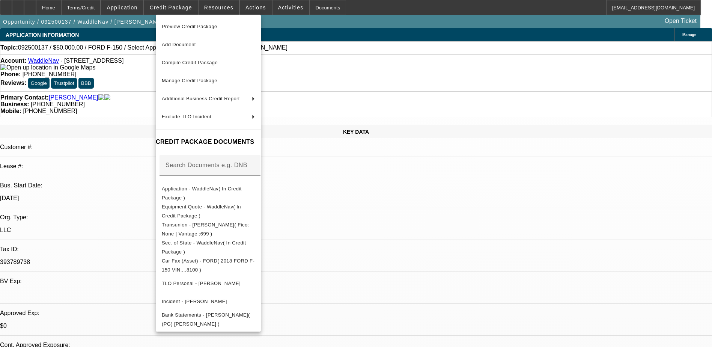
click at [377, 6] on div at bounding box center [356, 173] width 712 height 347
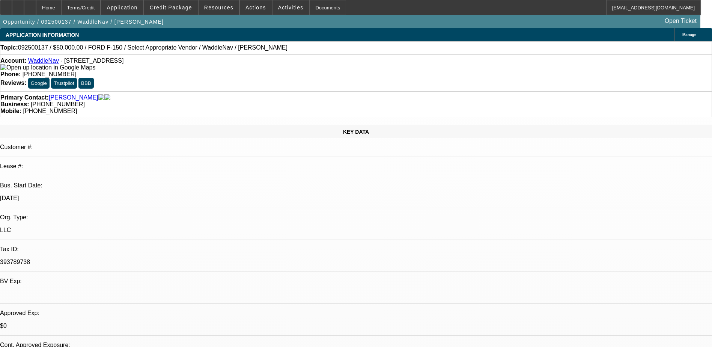
drag, startPoint x: 623, startPoint y: 154, endPoint x: 493, endPoint y: 157, distance: 130.3
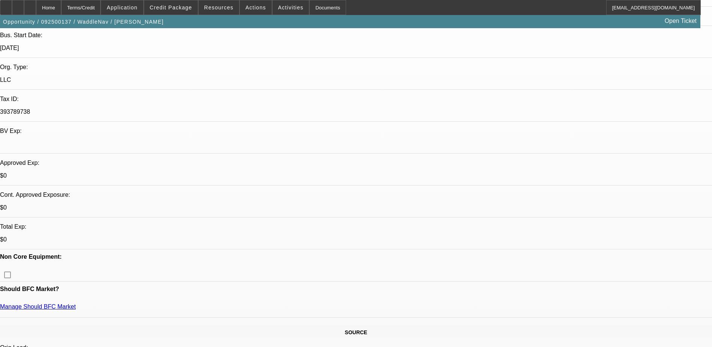
type textarea "William Clark created WaddleNav, a navigation system designed specifically for …"
radio input "true"
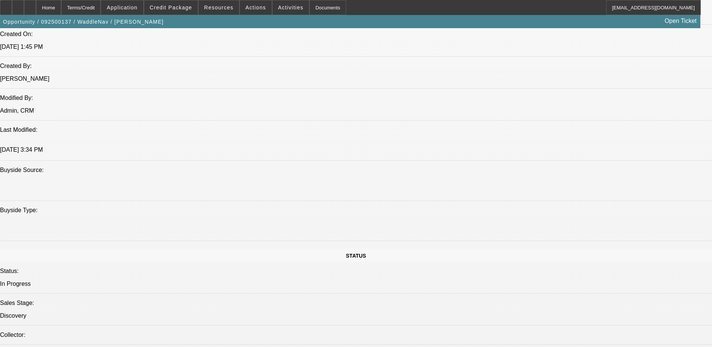
scroll to position [601, 0]
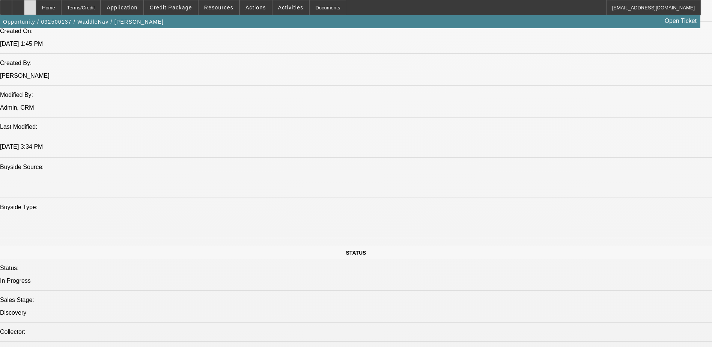
click at [30, 5] on icon at bounding box center [30, 5] width 0 height 0
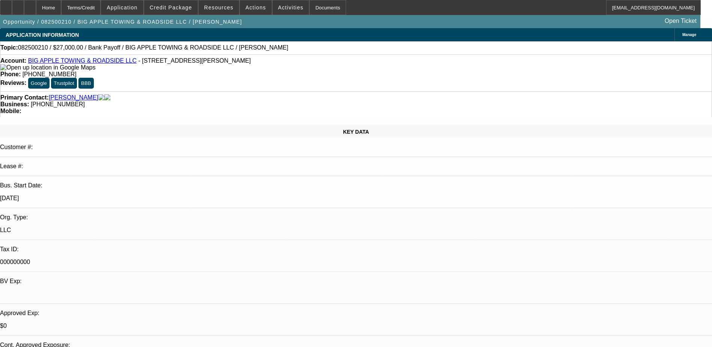
select select "0.1"
select select "2"
select select "0"
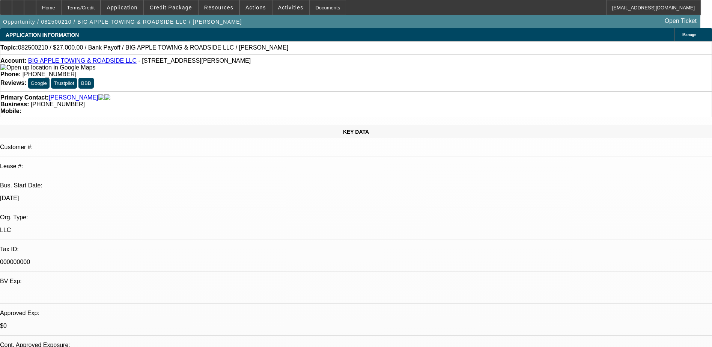
select select "0"
select select "1"
select select "2"
select select "6"
select select "1"
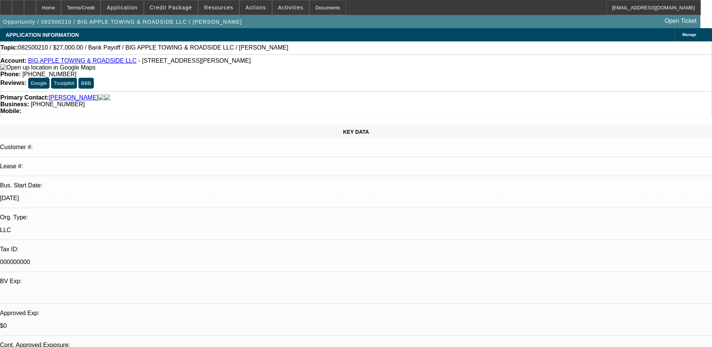
select select "2"
select select "6"
click at [179, 7] on span "Credit Package" at bounding box center [171, 8] width 42 height 6
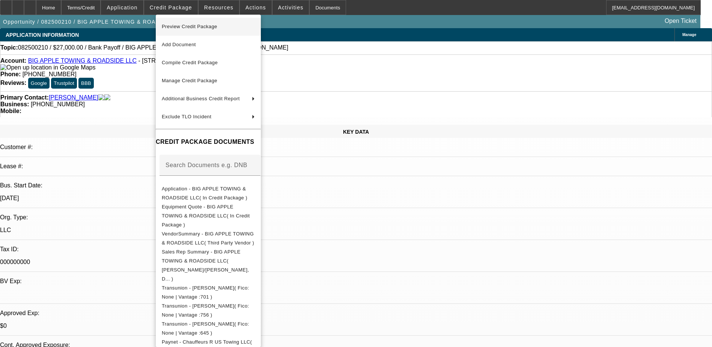
click at [201, 27] on span "Preview Credit Package" at bounding box center [190, 27] width 56 height 6
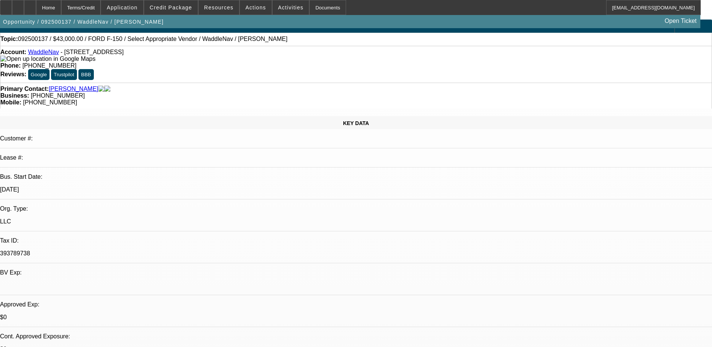
select select "0"
select select "0.2"
select select "0"
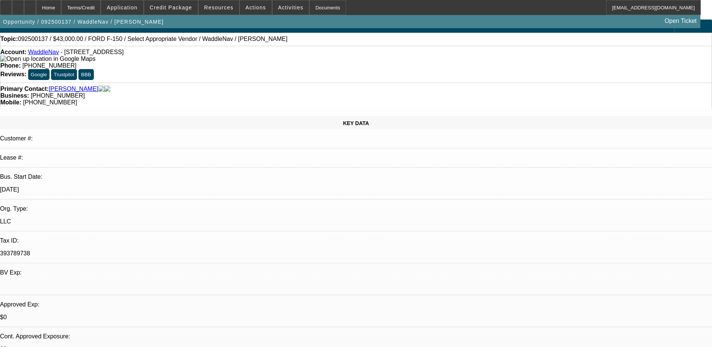
select select "0"
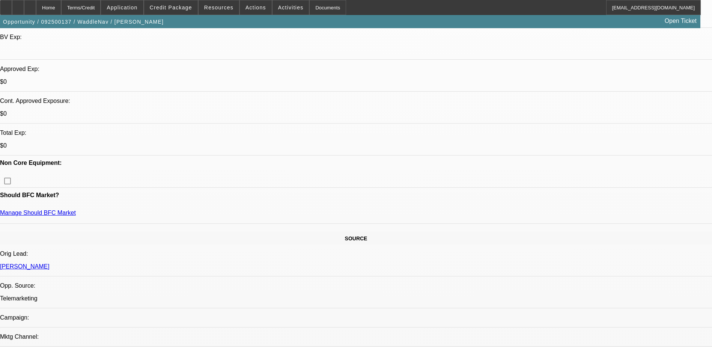
select select "1"
select select "6"
select select "1"
select select "2"
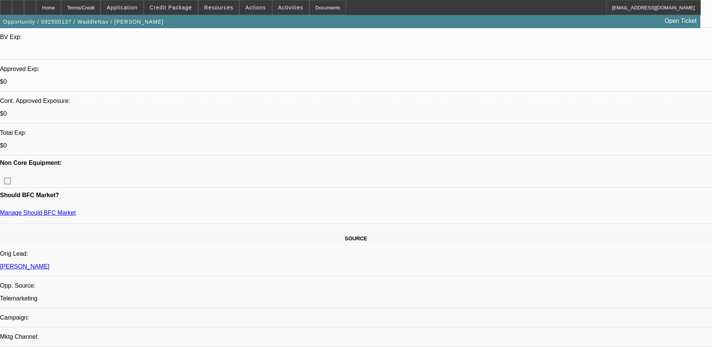
select select "6"
select select "1"
select select "6"
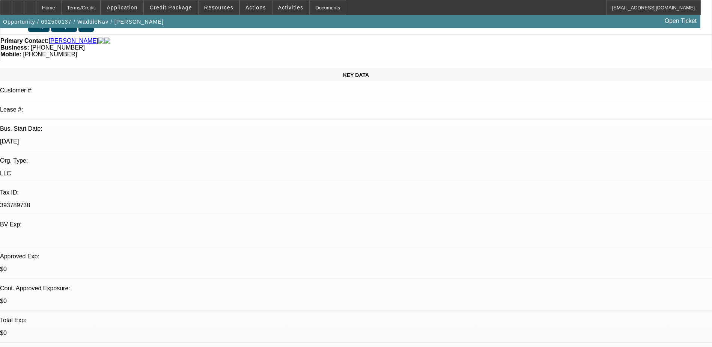
scroll to position [75, 0]
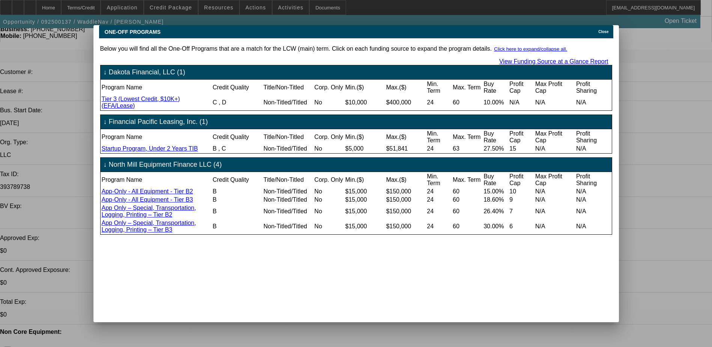
scroll to position [0, 0]
click at [605, 30] on span "Close" at bounding box center [604, 32] width 10 height 4
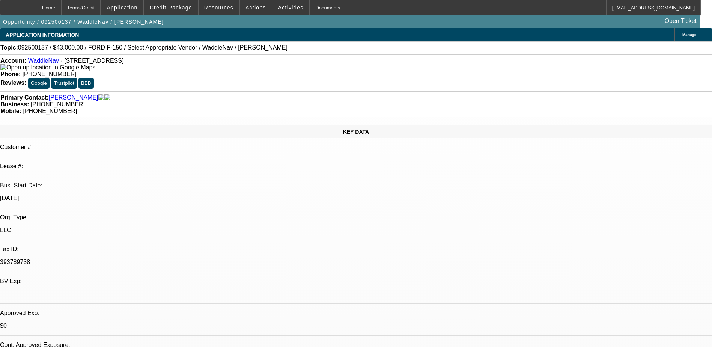
scroll to position [75, 0]
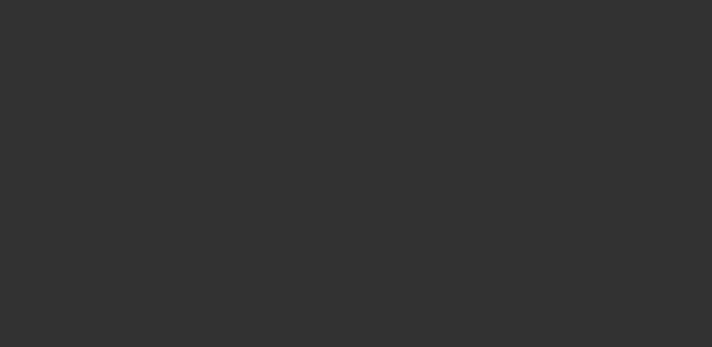
select select "0"
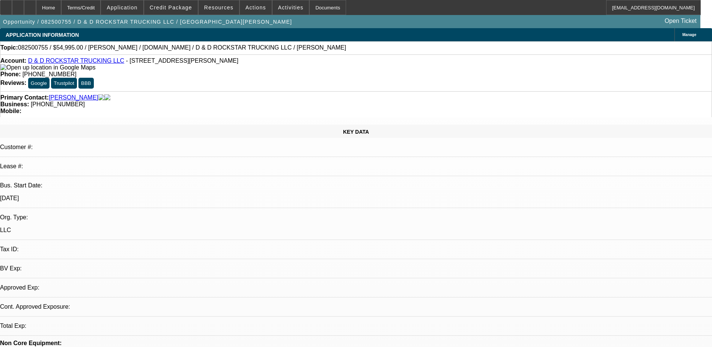
select select "1"
select select "2"
select select "6"
click at [313, 27] on div "Opportunity / 082500755 / D & D ROCKSTAR TRUCKING LLC / [GEOGRAPHIC_DATA][PERSO…" at bounding box center [350, 21] width 701 height 13
click at [332, 19] on div "Opportunity / 082500755 / D & D ROCKSTAR TRUCKING LLC / [GEOGRAPHIC_DATA][PERSO…" at bounding box center [350, 21] width 701 height 13
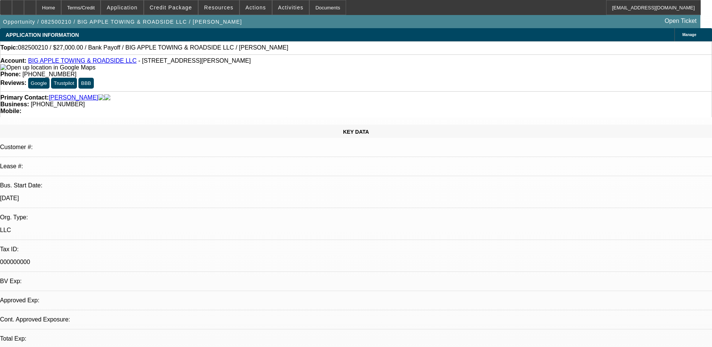
select select "0.1"
select select "2"
select select "0"
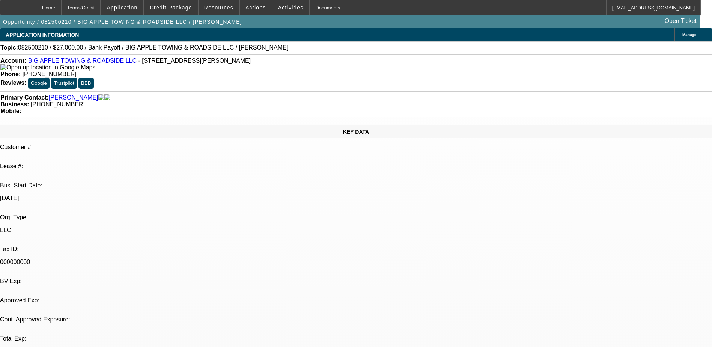
select select "0"
select select "1"
select select "2"
select select "6"
select select "1"
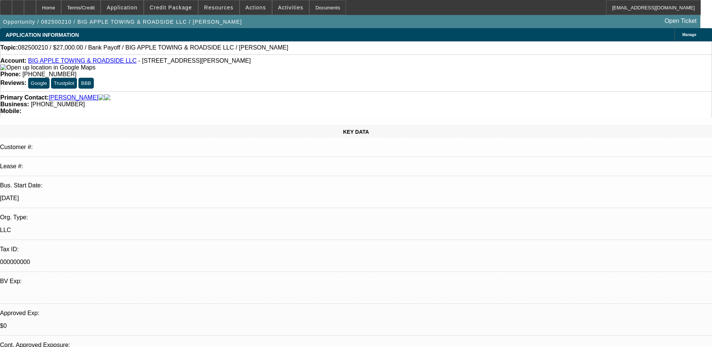
select select "2"
select select "6"
click at [262, 24] on div "Opportunity / 082500210 / BIG APPLE TOWING & ROADSIDE LLC / [PERSON_NAME] Open …" at bounding box center [350, 21] width 701 height 13
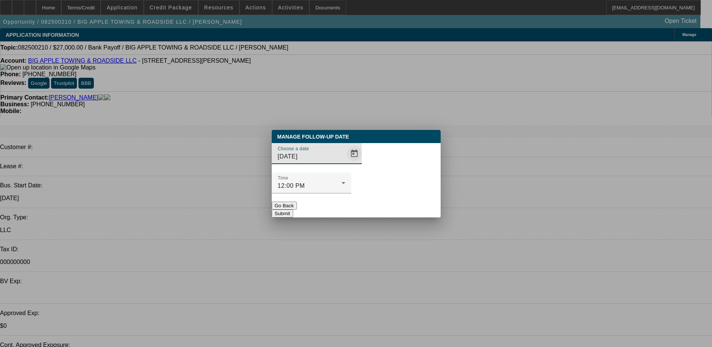
click at [345, 163] on span "Open calendar" at bounding box center [354, 154] width 18 height 18
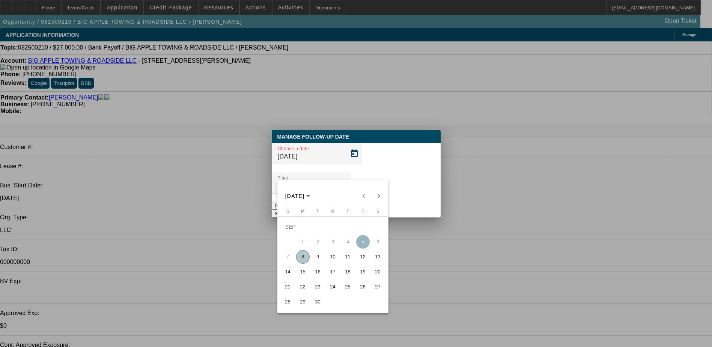
click at [363, 263] on span "12" at bounding box center [363, 257] width 14 height 14
type input "9/12/2025"
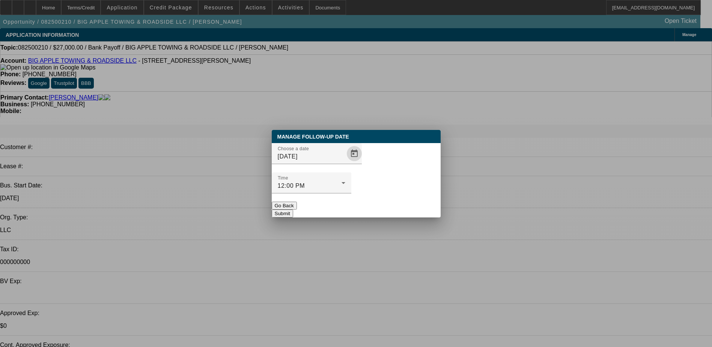
click at [293, 210] on button "Submit" at bounding box center [282, 214] width 21 height 8
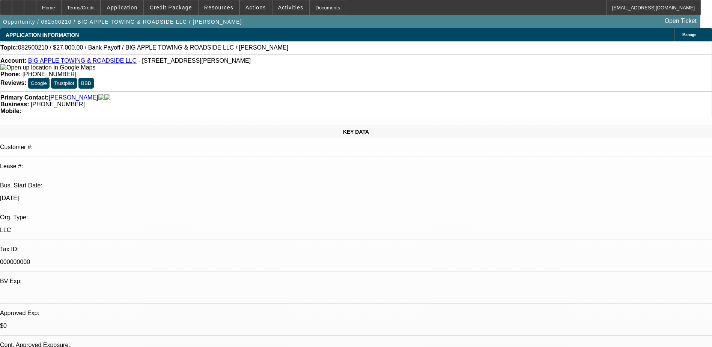
radio input "true"
type textarea "TT travis, has updated payoff amount, asked for updated invoice with bed info"
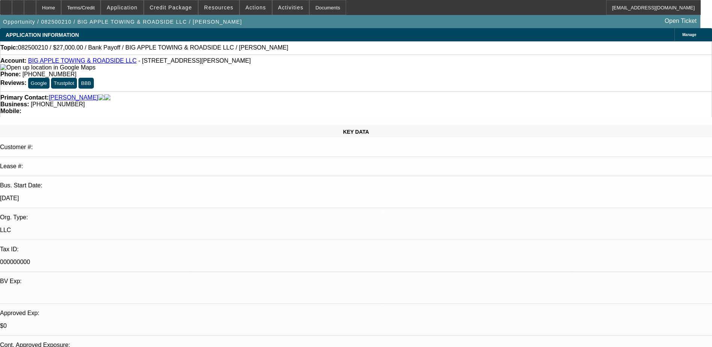
radio input "true"
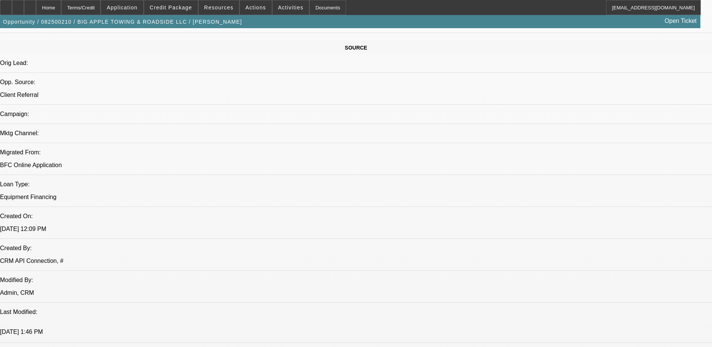
scroll to position [451, 0]
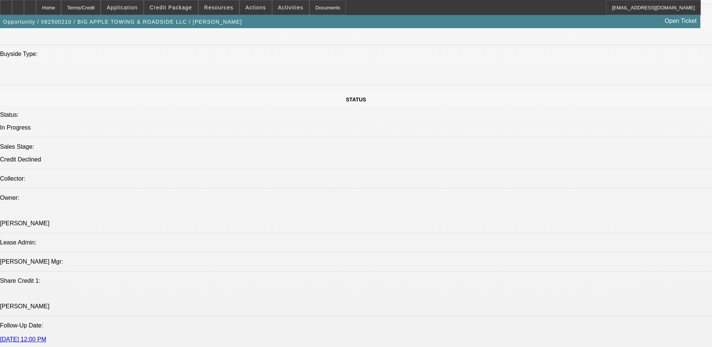
scroll to position [789, 0]
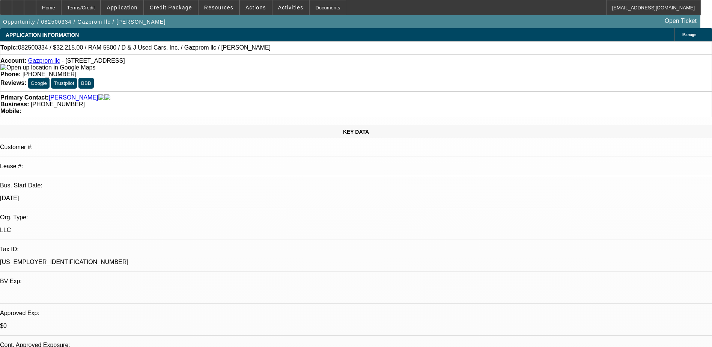
select select "0.15"
select select "2"
select select "0.1"
select select "2"
select select "0.1"
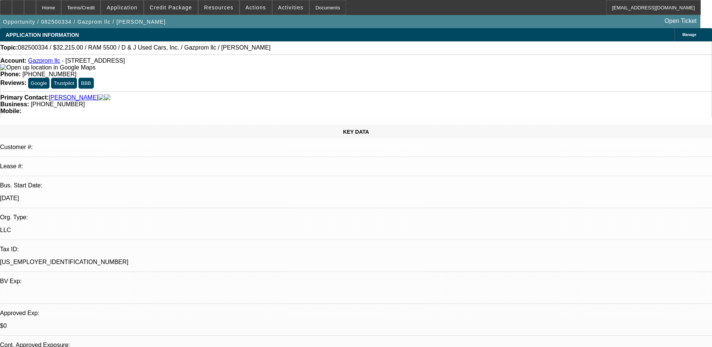
select select "0"
select select "0.1"
select select "0"
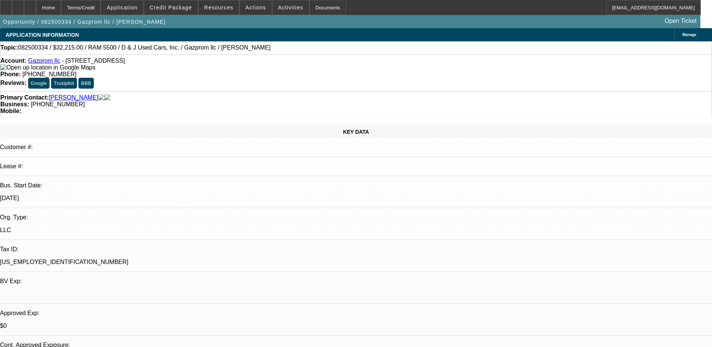
select select "0.1"
select select "1"
select select "2"
select select "4"
select select "1"
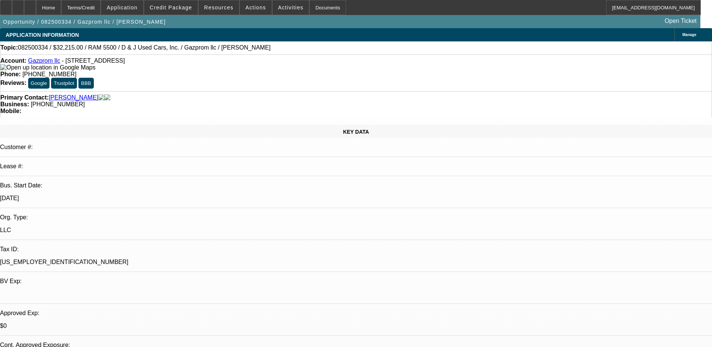
select select "2"
select select "4"
select select "1"
select select "4"
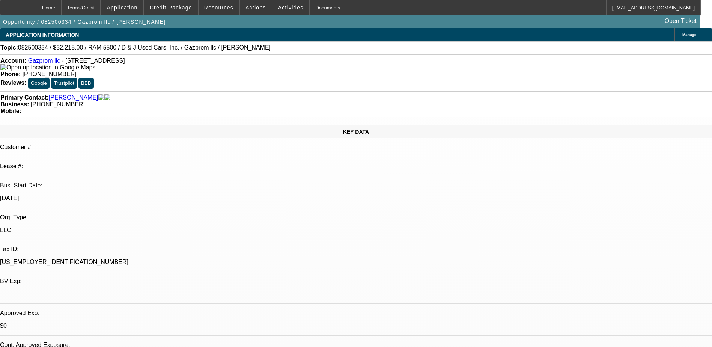
select select "1"
select select "4"
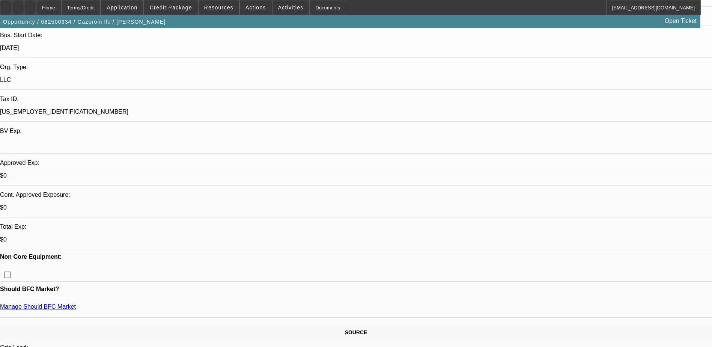
scroll to position [38, 0]
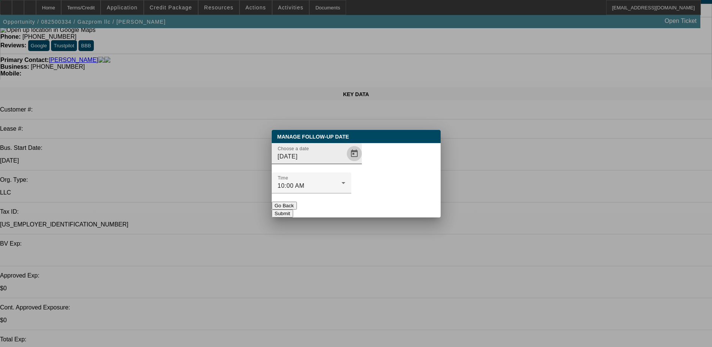
click at [348, 163] on span "Open calendar" at bounding box center [354, 154] width 18 height 18
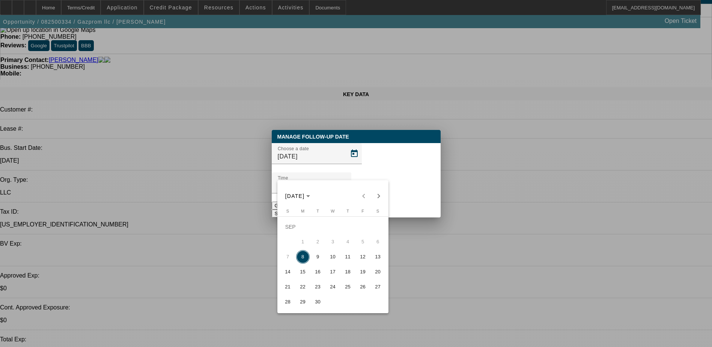
drag, startPoint x: 333, startPoint y: 261, endPoint x: 335, endPoint y: 258, distance: 3.9
click at [333, 261] on span "10" at bounding box center [333, 257] width 14 height 14
type input "9/10/2025"
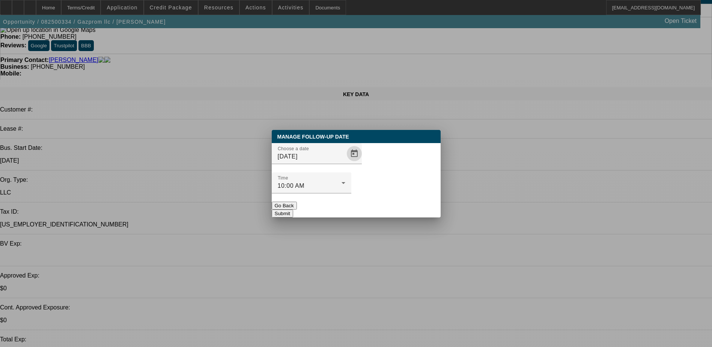
click at [293, 210] on button "Submit" at bounding box center [282, 214] width 21 height 8
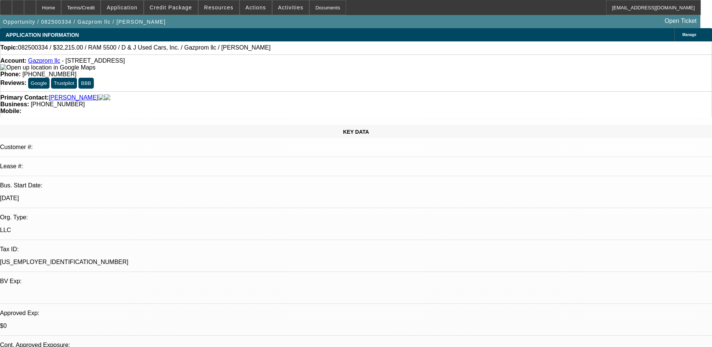
scroll to position [38, 0]
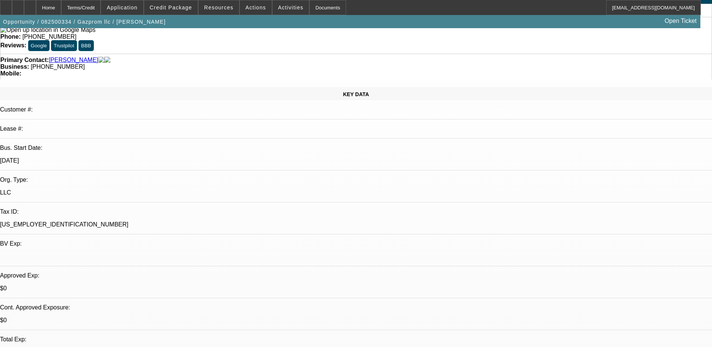
radio input "true"
type textarea "Igor has a co-signer, asked him for name/email"
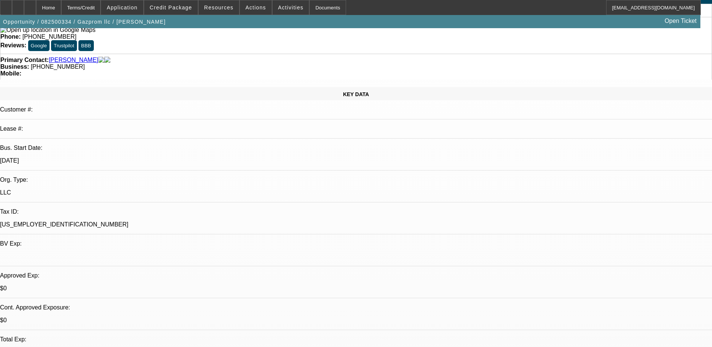
radio input "true"
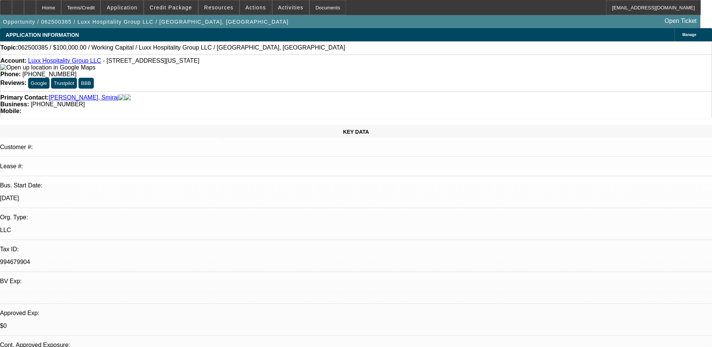
select select "0"
select select "2"
select select "0"
select select "6"
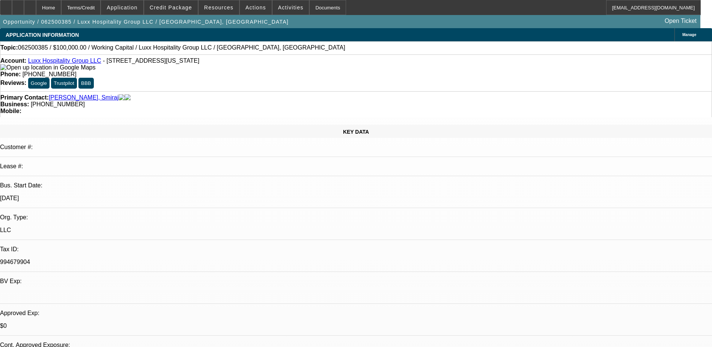
click at [347, 24] on div "Opportunity / 062500385 / Luxx Hospitality Group LLC / Pillai, Smiraj Open Tick…" at bounding box center [350, 21] width 701 height 13
click at [297, 29] on div "APPLICATION INFORMATION Manage" at bounding box center [356, 34] width 712 height 13
radio input "true"
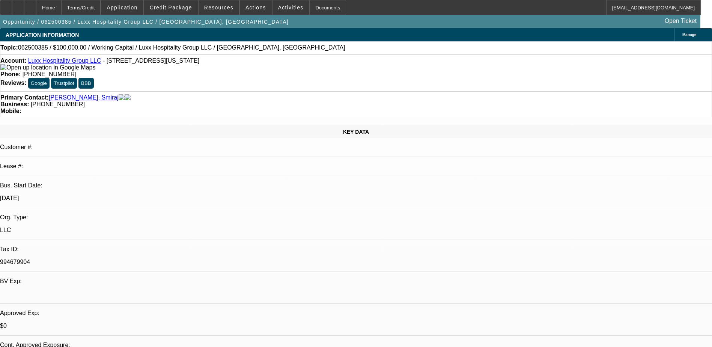
type textarea "se"
radio input "true"
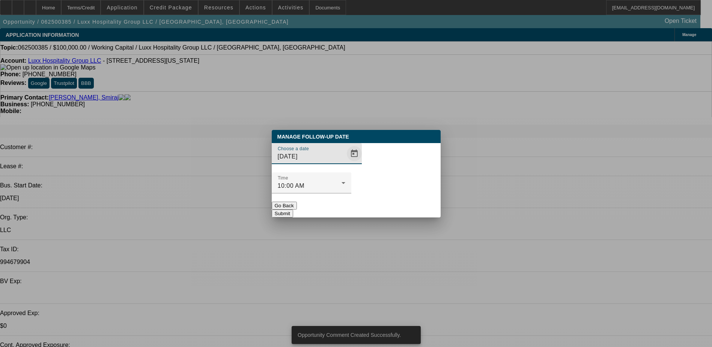
click at [345, 163] on span "Open calendar" at bounding box center [354, 154] width 18 height 18
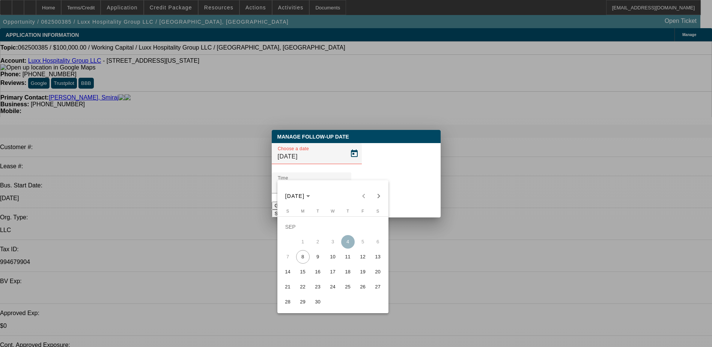
click at [349, 260] on span "11" at bounding box center [348, 257] width 14 height 14
type input "9/11/2025"
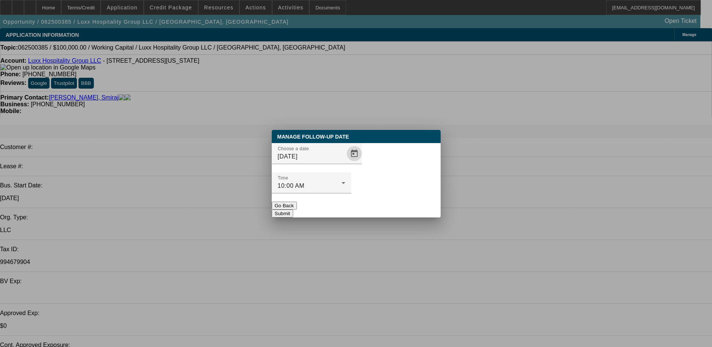
click at [293, 210] on button "Submit" at bounding box center [282, 214] width 21 height 8
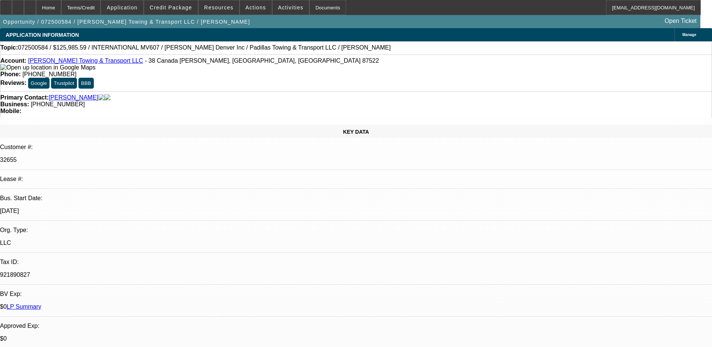
select select "0.1"
select select "0"
select select "0.1"
select select "0"
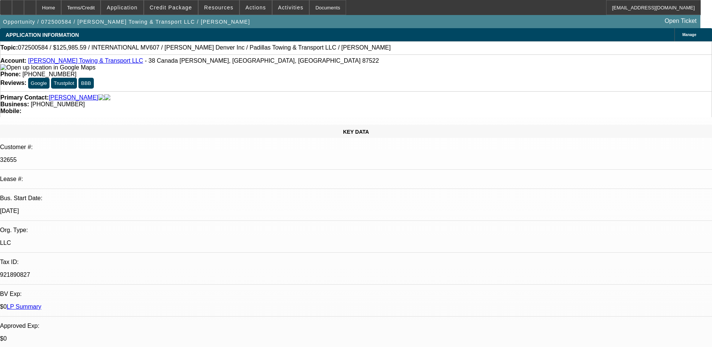
select select "0"
select select "0.1"
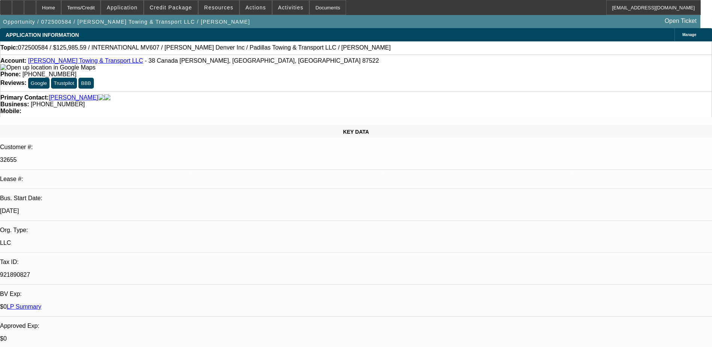
select select "0"
select select "1"
select select "2"
select select "6"
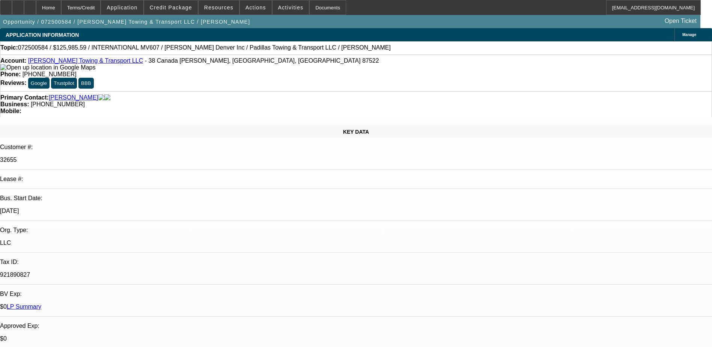
select select "1"
select select "2"
select select "6"
select select "1"
select select "2"
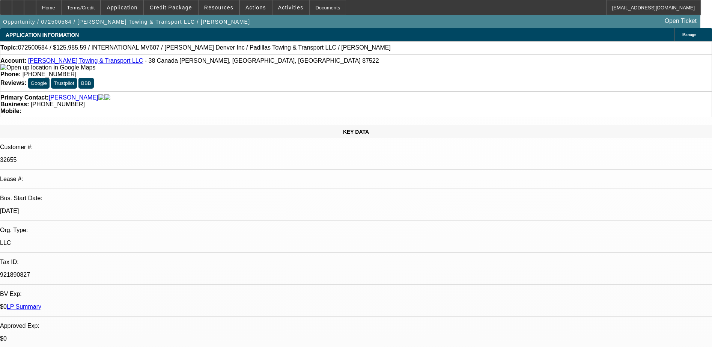
select select "6"
select select "1"
select select "2"
select select "6"
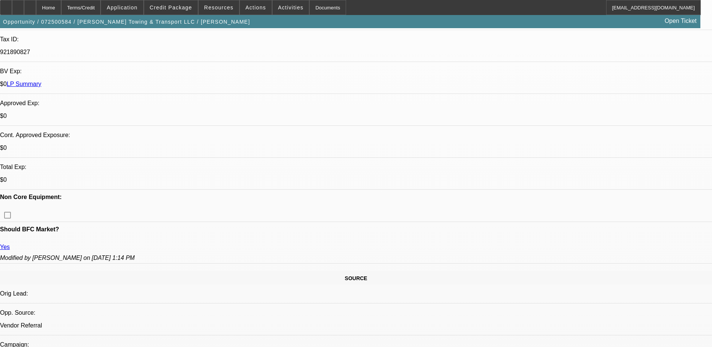
scroll to position [225, 0]
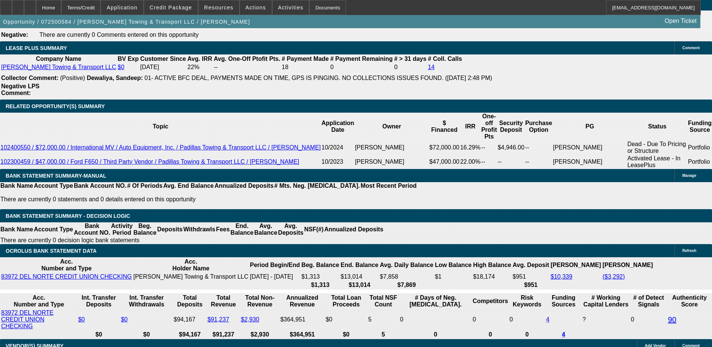
scroll to position [1277, 0]
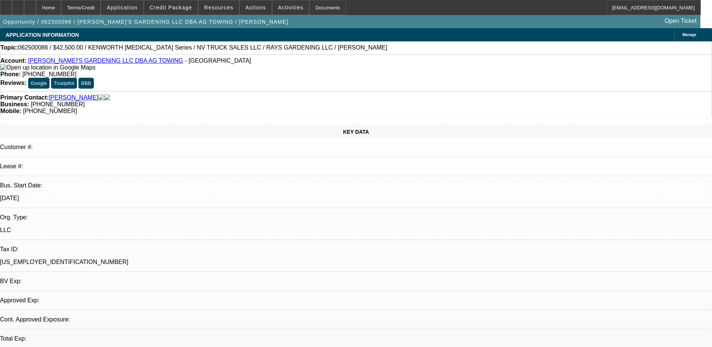
select select "0"
select select "2"
select select "0.1"
select select "1"
select select "2"
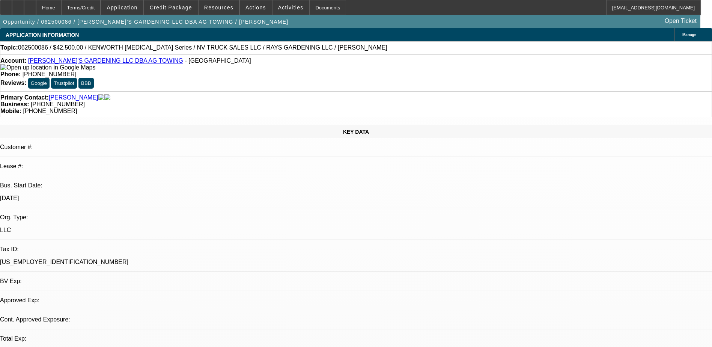
select select "4"
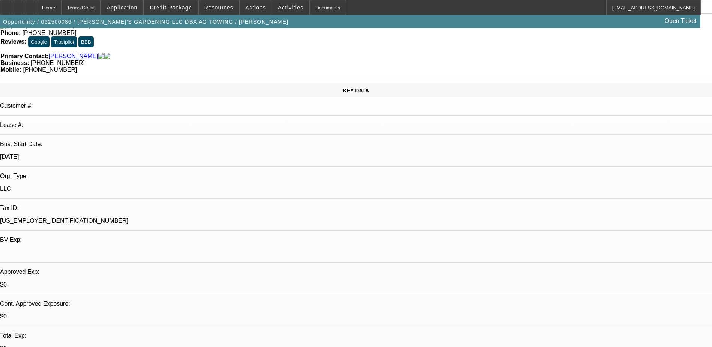
scroll to position [0, 0]
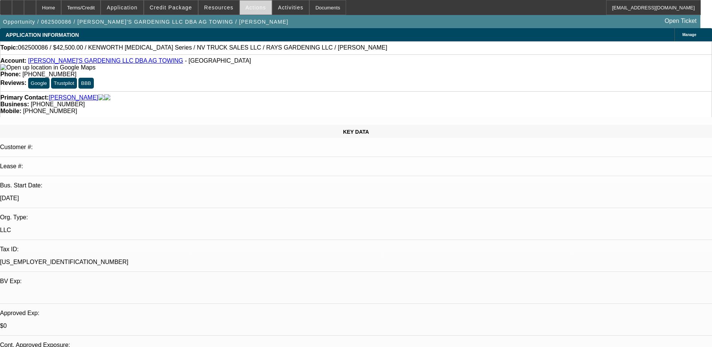
click at [253, 8] on span "Actions" at bounding box center [256, 8] width 21 height 6
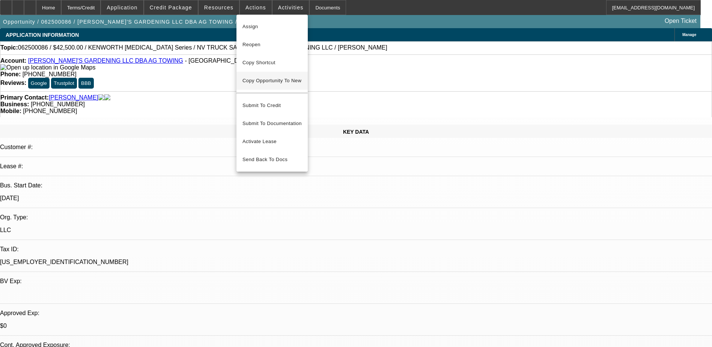
click at [276, 81] on span "Copy Opportunity To New" at bounding box center [272, 81] width 59 height 6
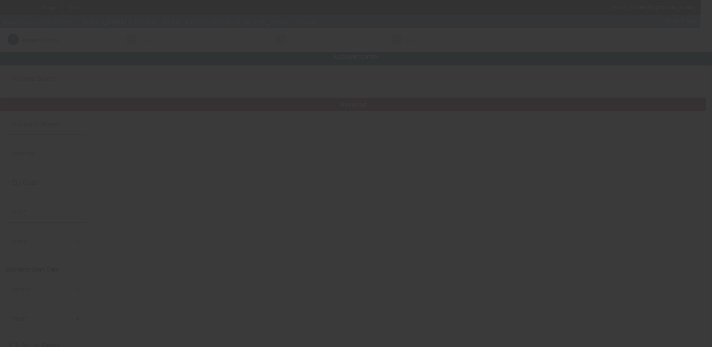
type input "RAY'S GARDENING LLC"
type input "PO Box 1181"
type input "95324"
type input "Hilmar"
type input "[PHONE_NUMBER]"
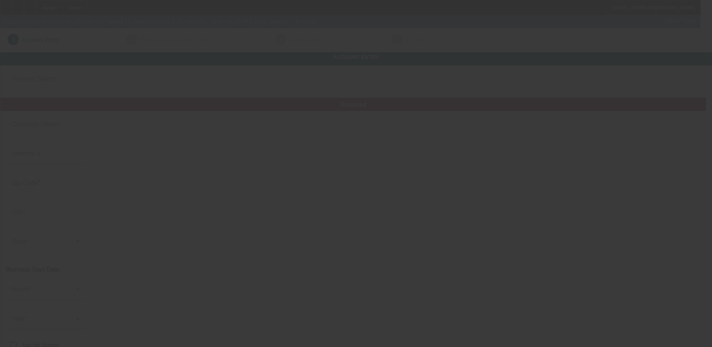
type input "AG TOWING"
type input "agomes.agtowing@gmail.com"
type input "[US_EMPLOYER_IDENTIFICATION_NUMBER]"
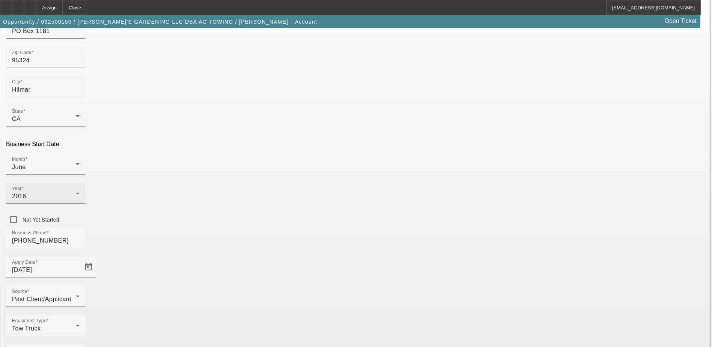
scroll to position [127, 0]
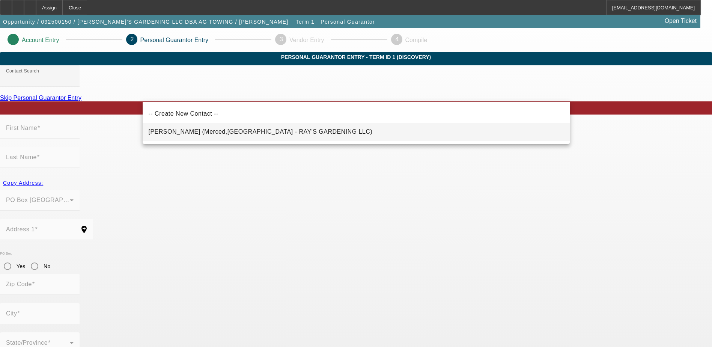
click at [210, 127] on mat-option "Gomes, Aurelio (Merced,CA - RAY'S GARDENING LLC)" at bounding box center [356, 132] width 427 height 18
type input "Gomes, Aurelio (Merced,CA - RAY'S GARDENING LLC)"
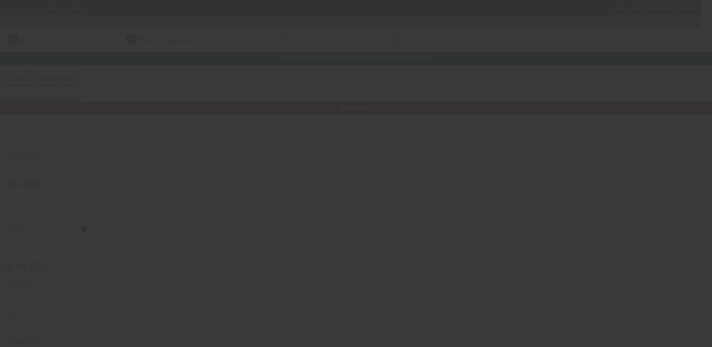
type input "Aurelio"
type input "Gomes"
type input "10 Watertown Drive"
radio input "true"
type input "95341"
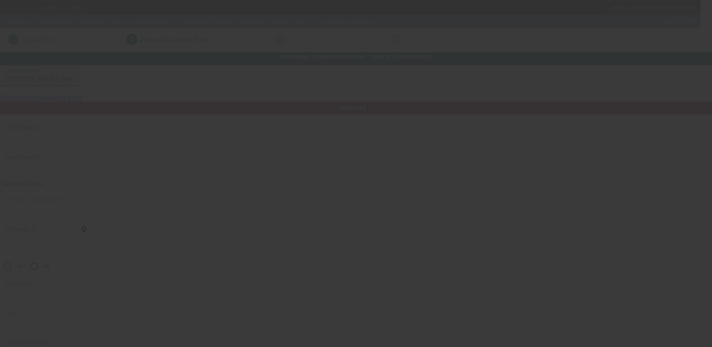
type input "Merced"
type input "[PHONE_NUMBER]"
type input "100"
type input "571-87-3307"
type input "agomes.agtowing@gmail.com"
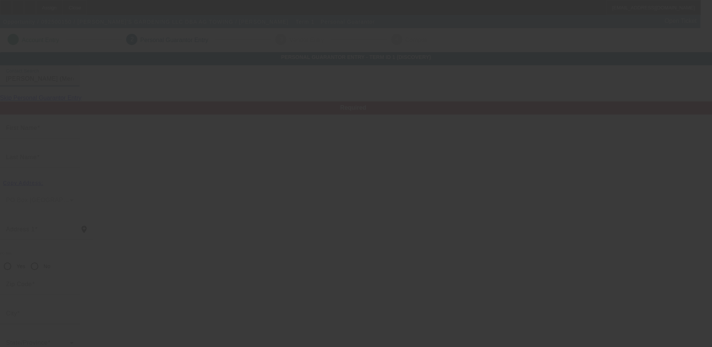
type input "[PHONE_NUMBER]"
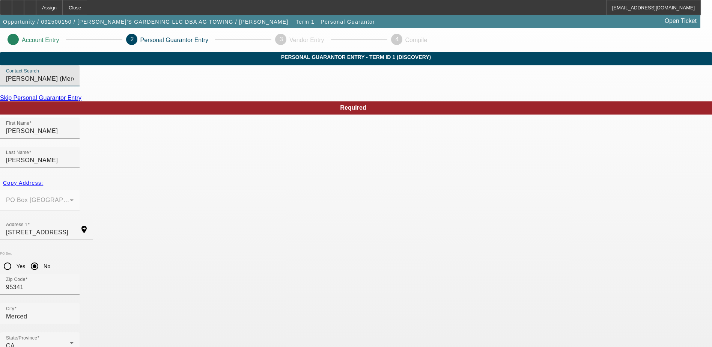
scroll to position [20, 0]
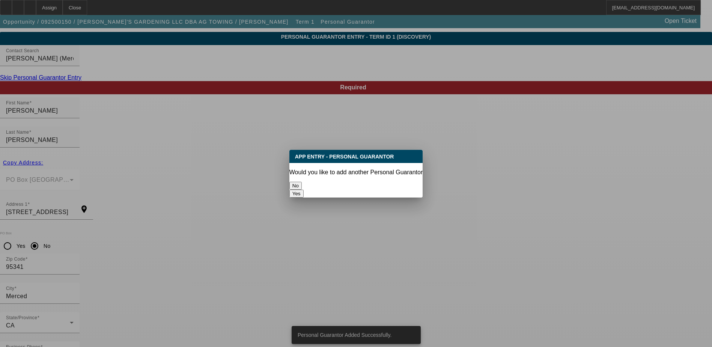
scroll to position [0, 0]
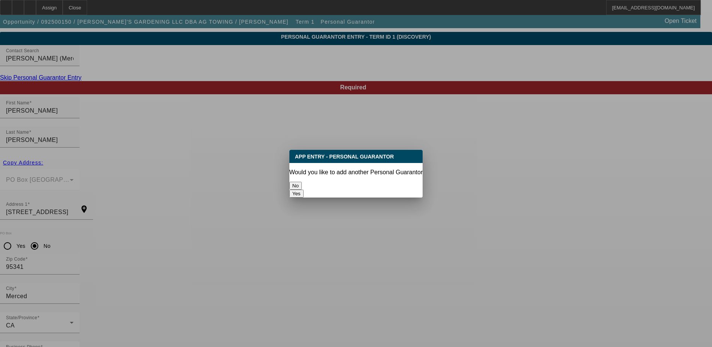
click at [302, 182] on button "No" at bounding box center [296, 186] width 12 height 8
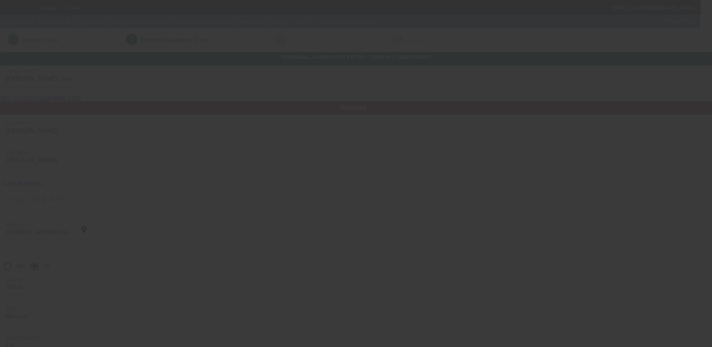
scroll to position [20, 0]
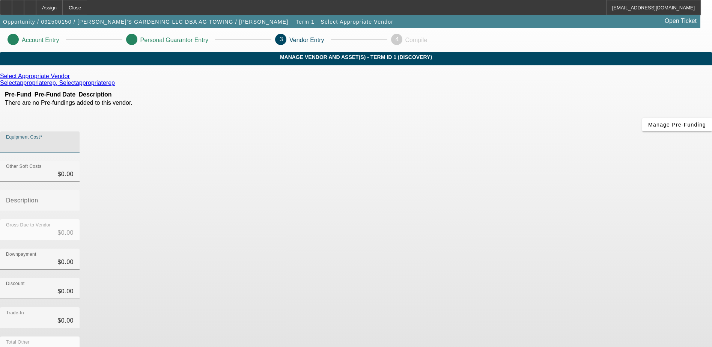
click at [74, 140] on input "Equipment Cost" at bounding box center [40, 144] width 68 height 9
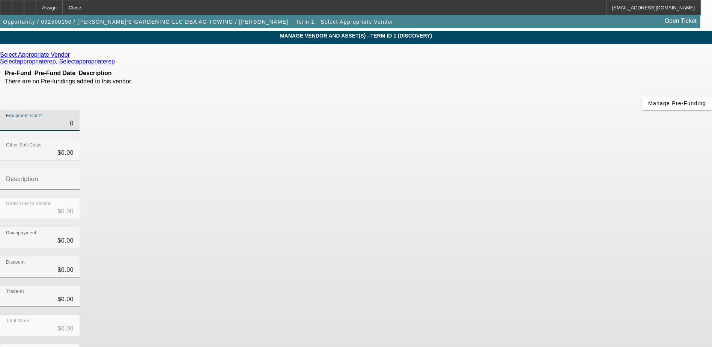
scroll to position [33, 0]
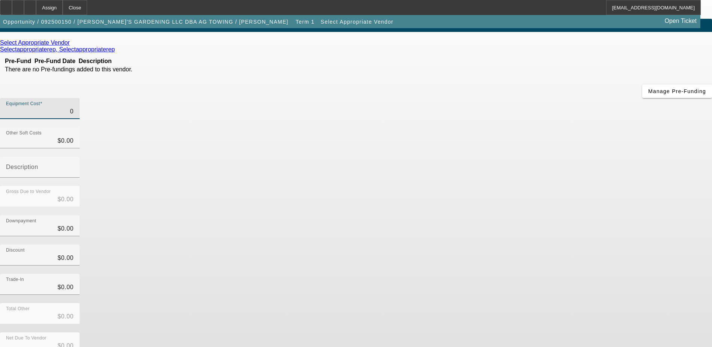
type input "$0.00"
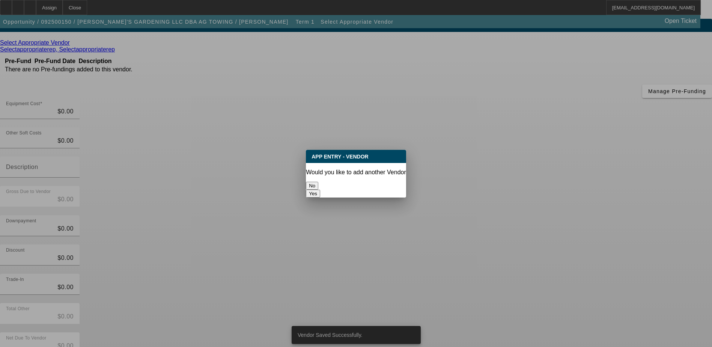
scroll to position [0, 0]
click at [318, 186] on button "No" at bounding box center [312, 186] width 12 height 8
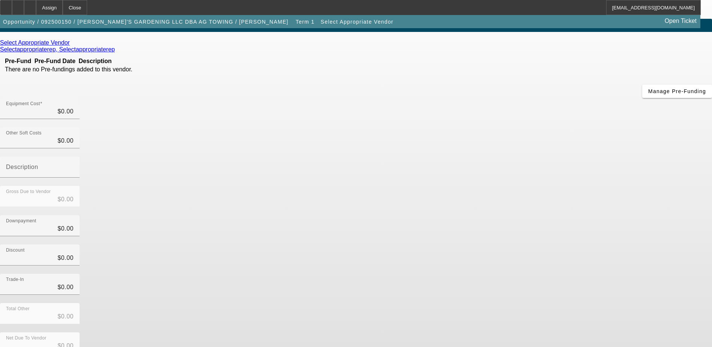
scroll to position [33, 0]
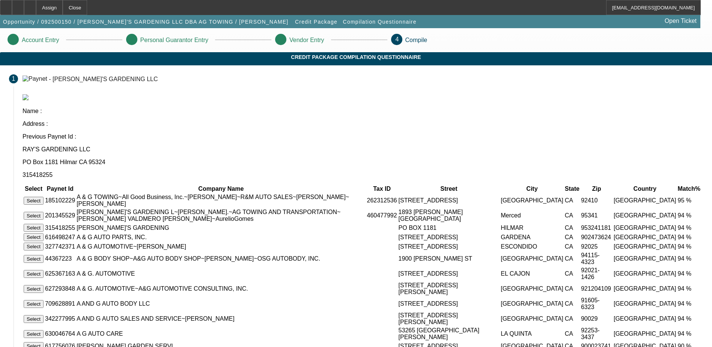
click at [44, 212] on button "Select" at bounding box center [34, 216] width 20 height 8
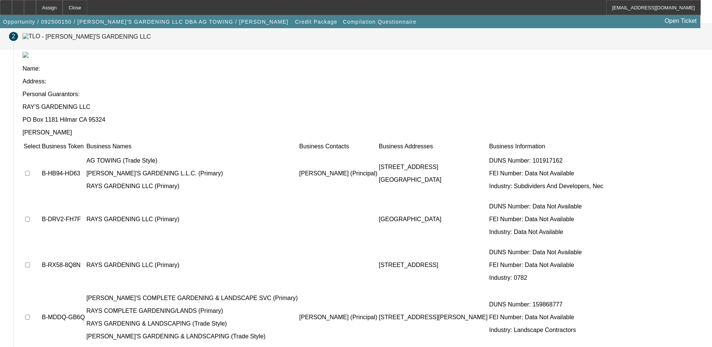
scroll to position [68, 0]
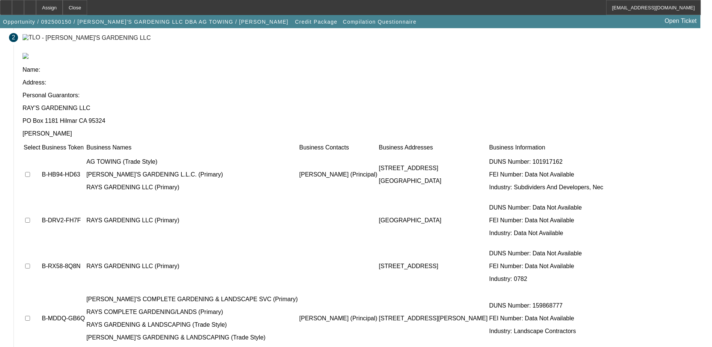
click at [30, 172] on input "checkbox" at bounding box center [27, 174] width 5 height 5
checkbox input "true"
click at [30, 218] on input "checkbox" at bounding box center [27, 220] width 5 height 5
checkbox input "true"
click at [30, 264] on input "checkbox" at bounding box center [27, 266] width 5 height 5
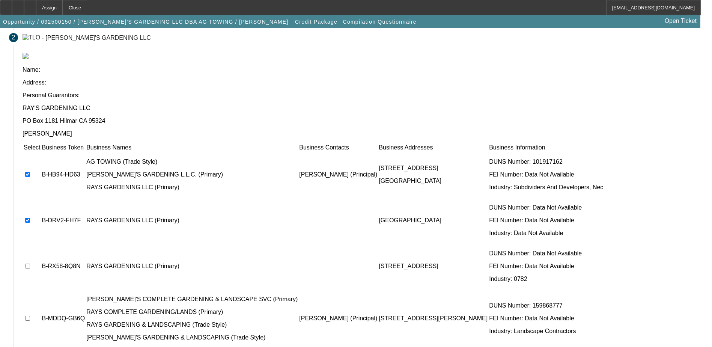
checkbox input "true"
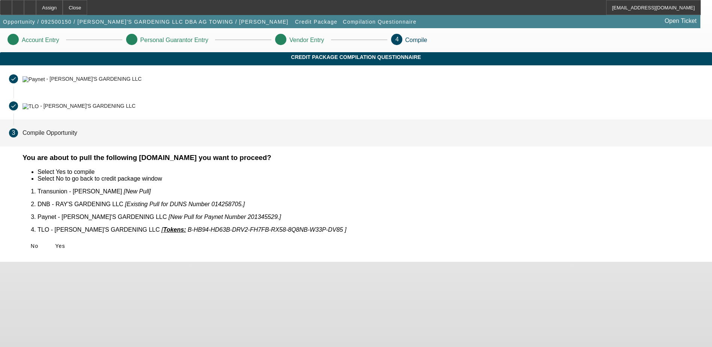
scroll to position [0, 0]
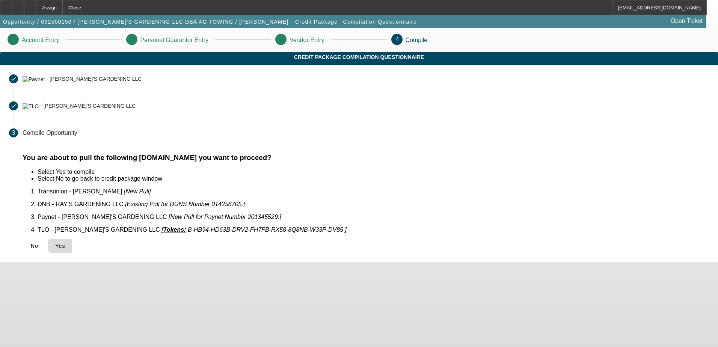
click at [65, 243] on span "Yes" at bounding box center [60, 246] width 10 height 6
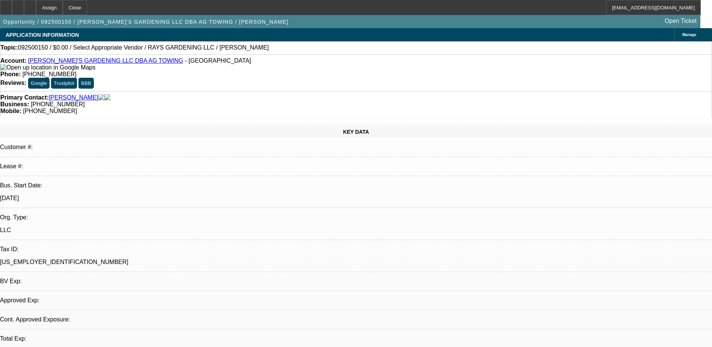
select select "0"
select select "2"
select select "0.1"
select select "4"
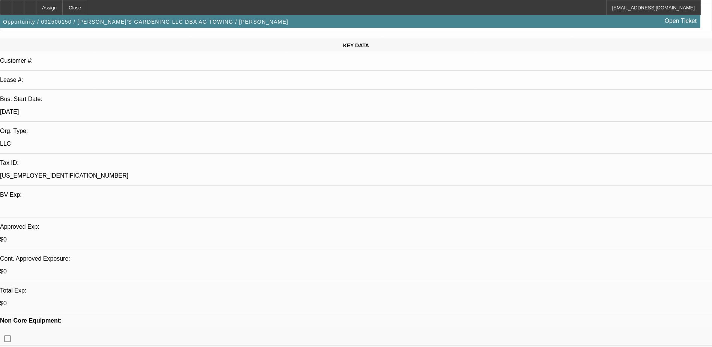
scroll to position [113, 0]
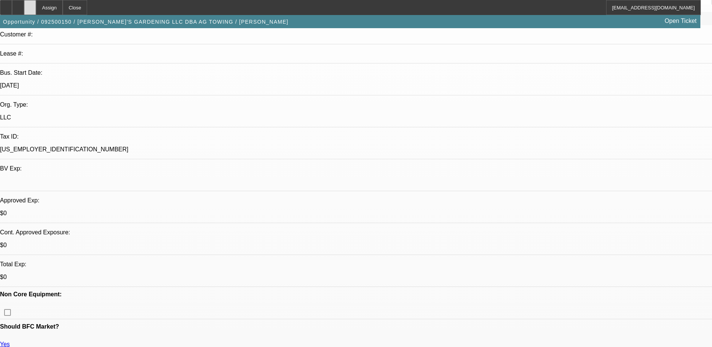
click at [36, 8] on div at bounding box center [30, 7] width 12 height 15
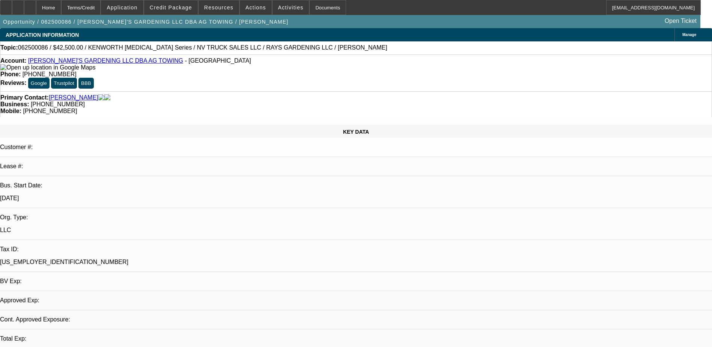
select select "0"
select select "2"
select select "0.1"
select select "1"
select select "2"
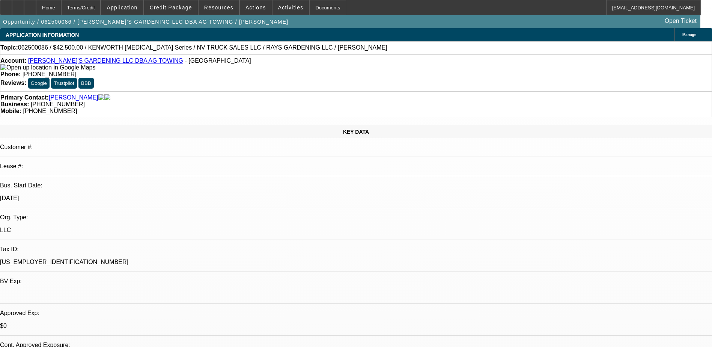
select select "4"
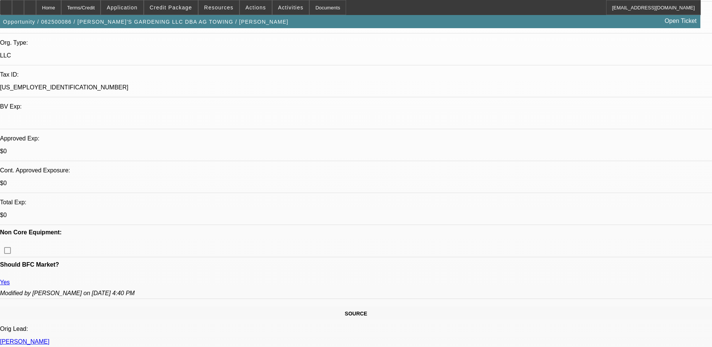
scroll to position [188, 0]
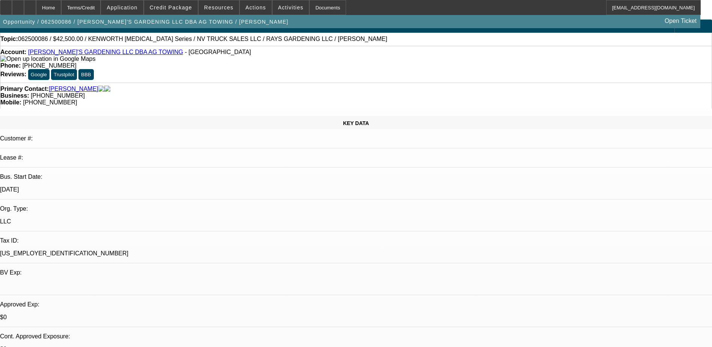
scroll to position [38, 0]
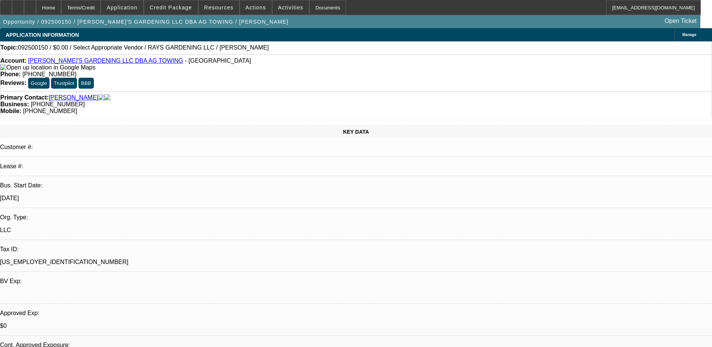
select select "0"
select select "2"
select select "0.1"
select select "1"
select select "2"
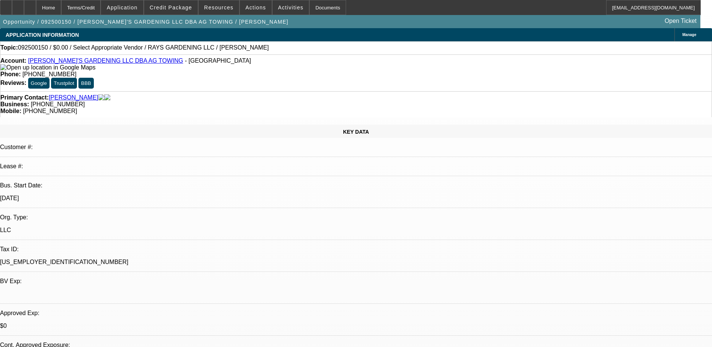
select select "4"
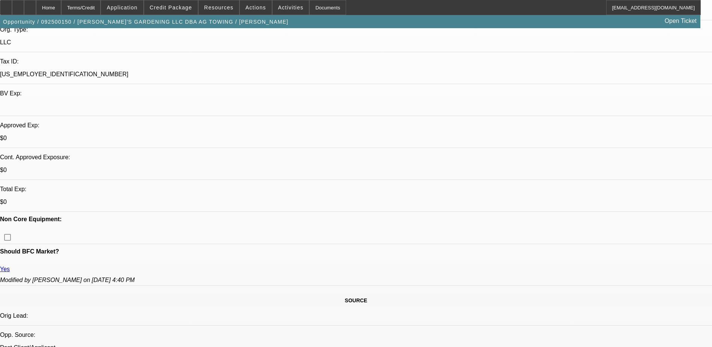
scroll to position [225, 0]
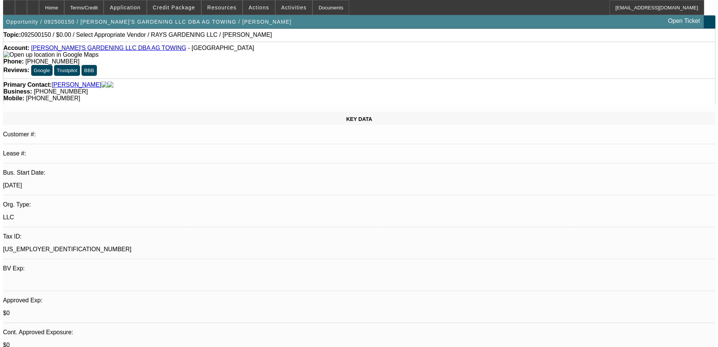
scroll to position [0, 0]
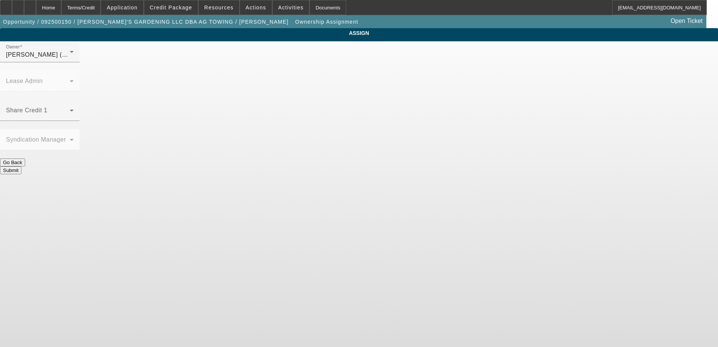
click at [70, 59] on div "[PERSON_NAME] (Lvl 2)" at bounding box center [38, 54] width 64 height 9
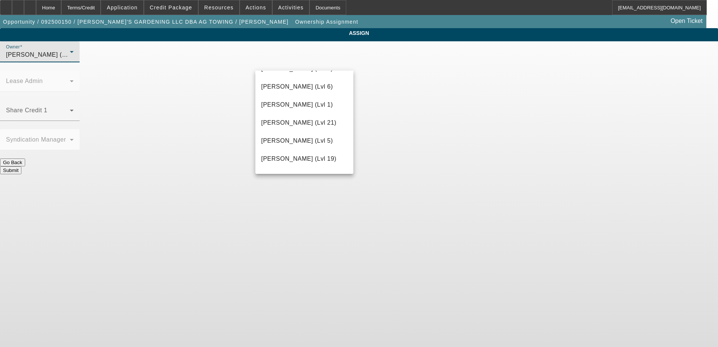
scroll to position [685, 0]
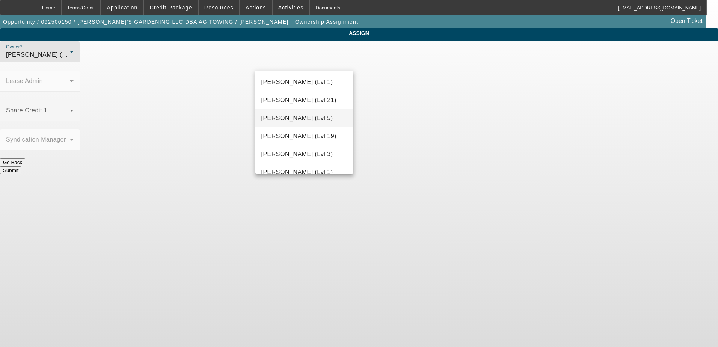
click at [292, 117] on span "[PERSON_NAME] (Lvl 5)" at bounding box center [297, 118] width 72 height 9
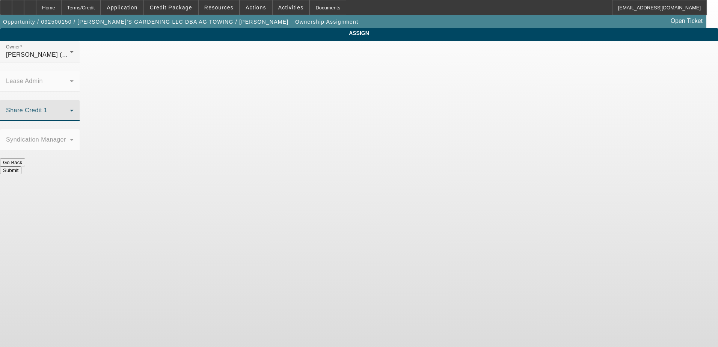
click at [70, 109] on span at bounding box center [38, 113] width 64 height 9
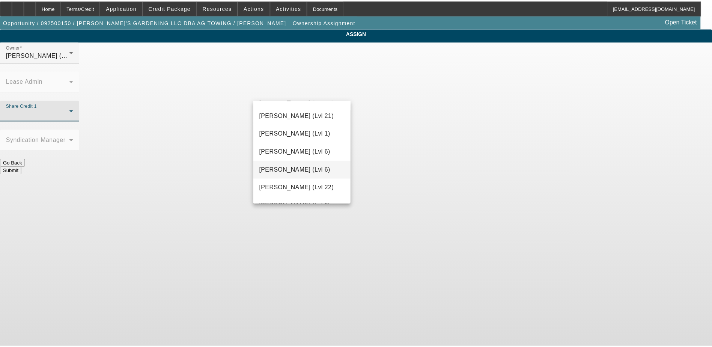
scroll to position [451, 0]
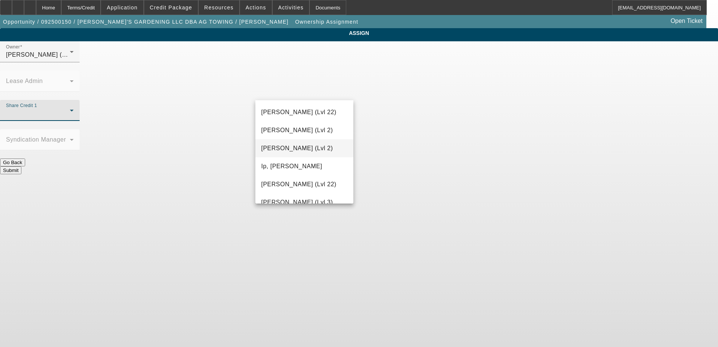
click at [293, 148] on span "[PERSON_NAME] (Lvl 2)" at bounding box center [297, 148] width 72 height 9
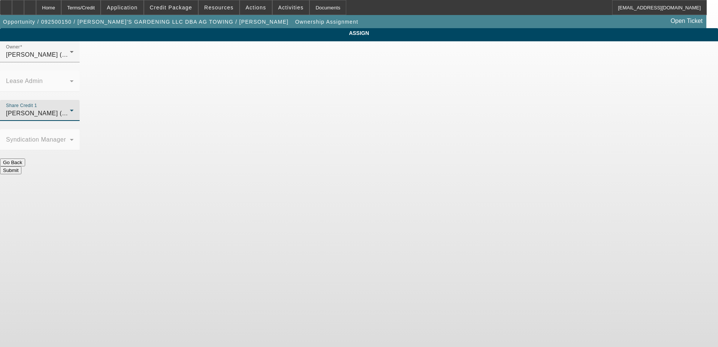
click at [21, 166] on button "Submit" at bounding box center [10, 170] width 21 height 8
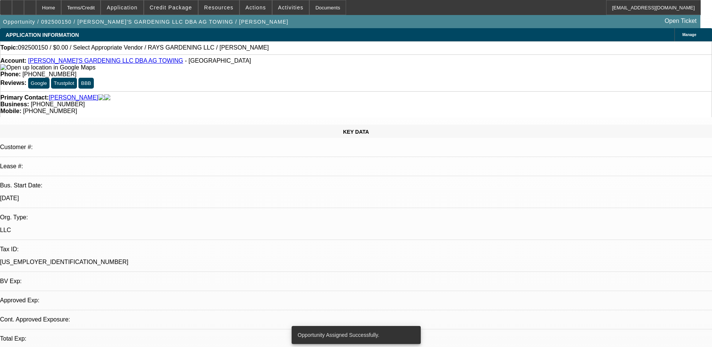
select select "0"
select select "2"
select select "0.1"
select select "4"
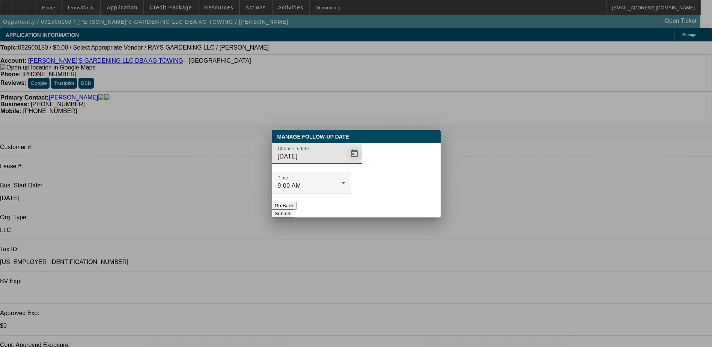
click at [345, 163] on span "Open calendar" at bounding box center [354, 154] width 18 height 18
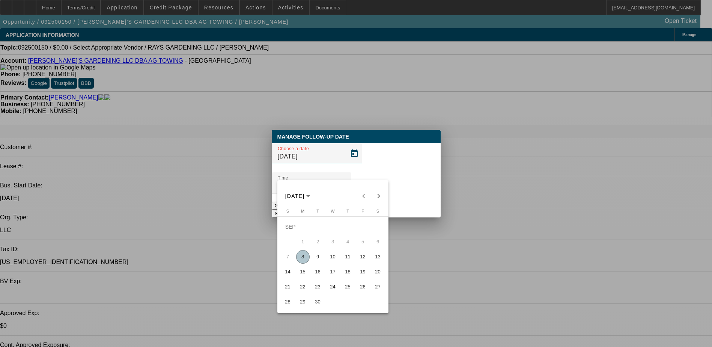
click at [319, 257] on span "9" at bounding box center [318, 257] width 14 height 14
type input "[DATE]"
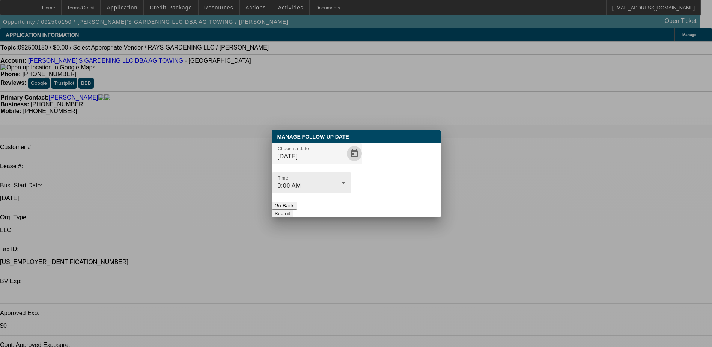
click at [342, 181] on div "9:00 AM" at bounding box center [310, 185] width 64 height 9
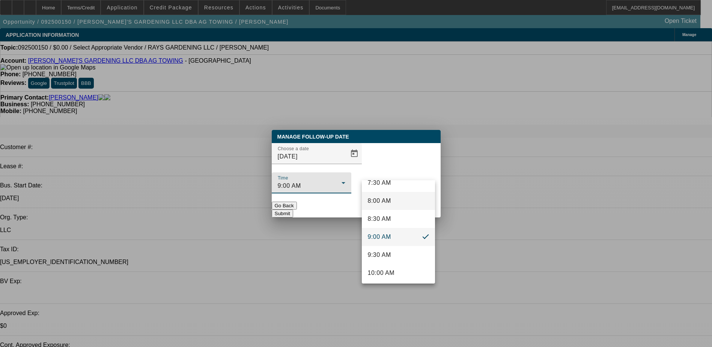
scroll to position [317, 0]
click at [391, 228] on mat-option "10:00 AM" at bounding box center [398, 235] width 73 height 18
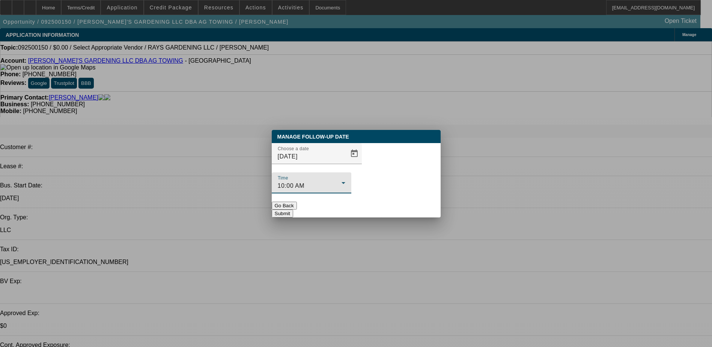
click at [293, 210] on button "Submit" at bounding box center [282, 214] width 21 height 8
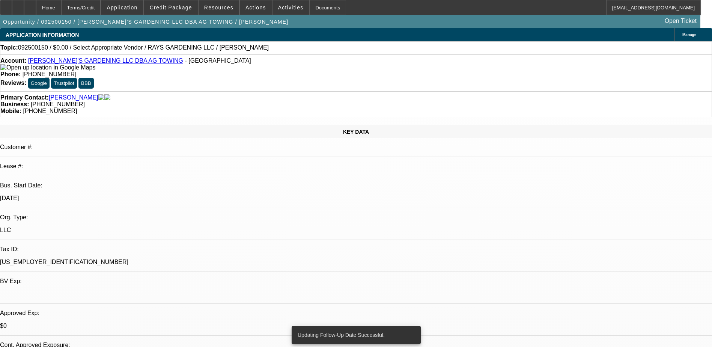
radio input "true"
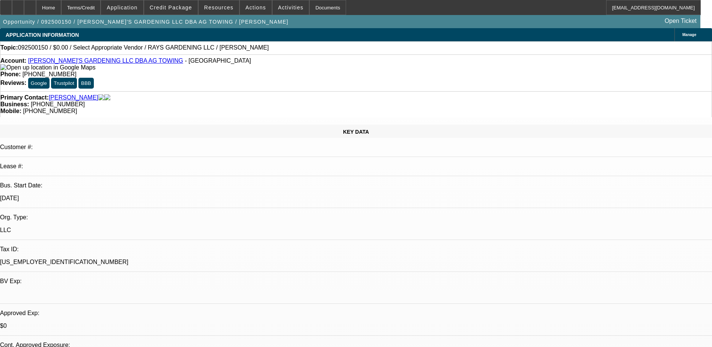
type textarea "looking for a rollback, International or [PERSON_NAME], wants help finding one.…"
radio input "true"
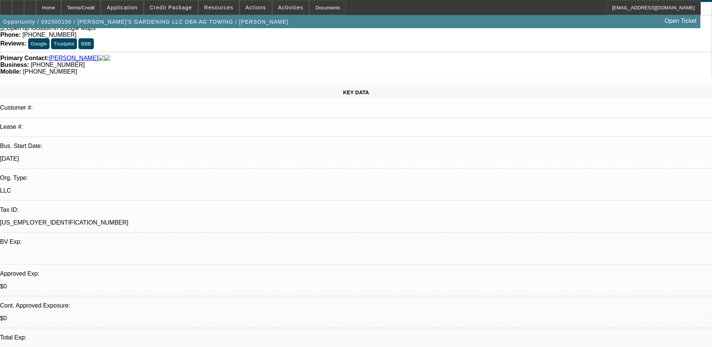
scroll to position [38, 0]
